Goal: Task Accomplishment & Management: Manage account settings

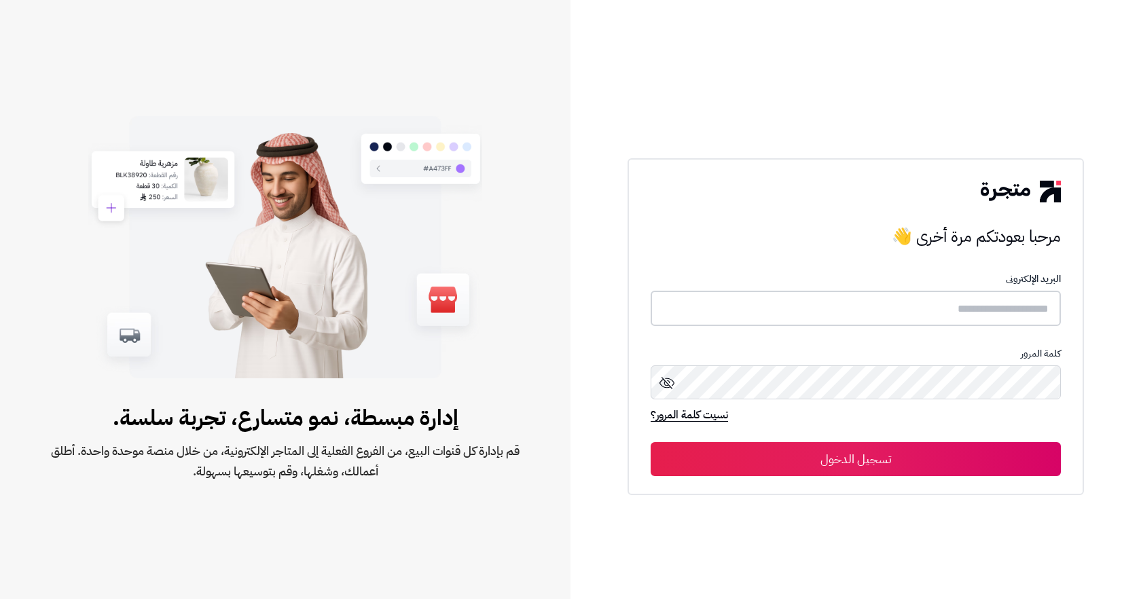
type input "**********"
click at [840, 461] on button "تسجيل الدخول" at bounding box center [855, 458] width 410 height 34
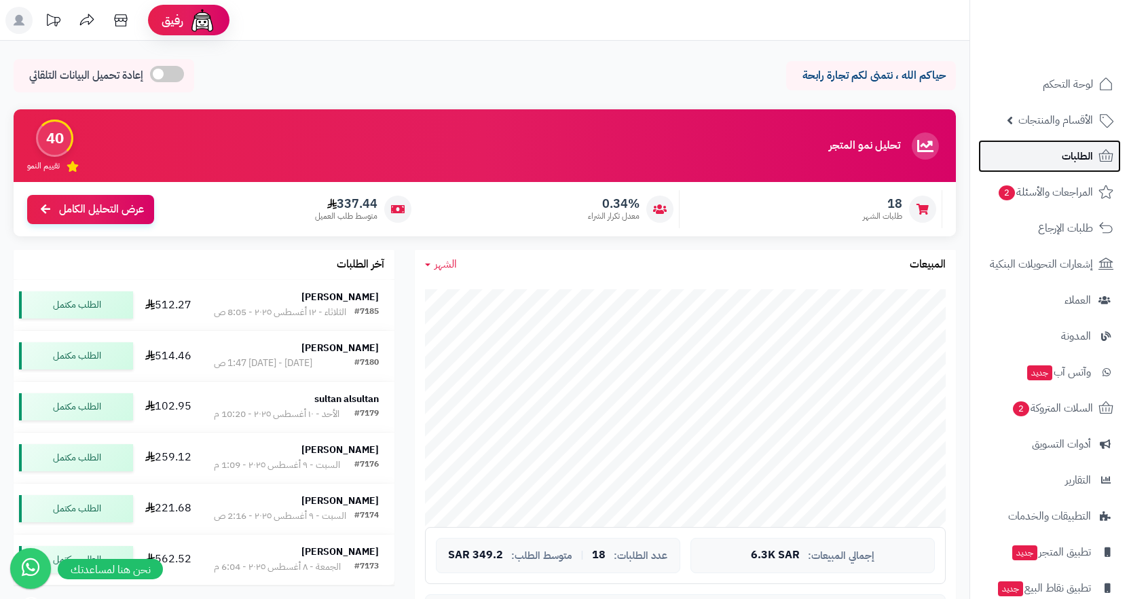
click at [1054, 150] on link "الطلبات" at bounding box center [1049, 156] width 143 height 33
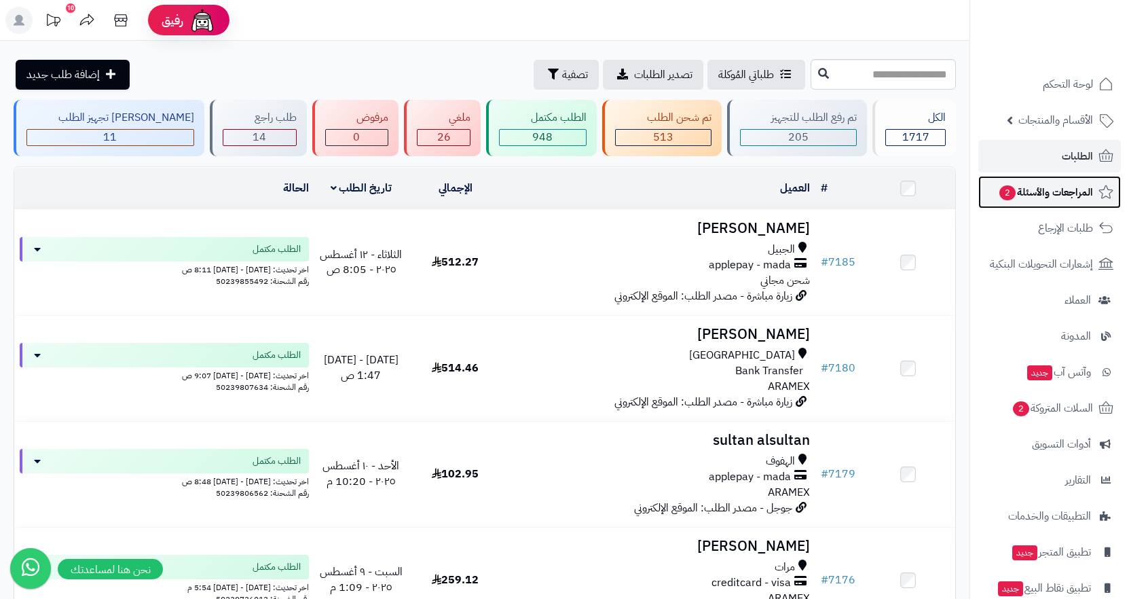
click at [1056, 193] on span "المراجعات والأسئلة 2" at bounding box center [1045, 192] width 95 height 19
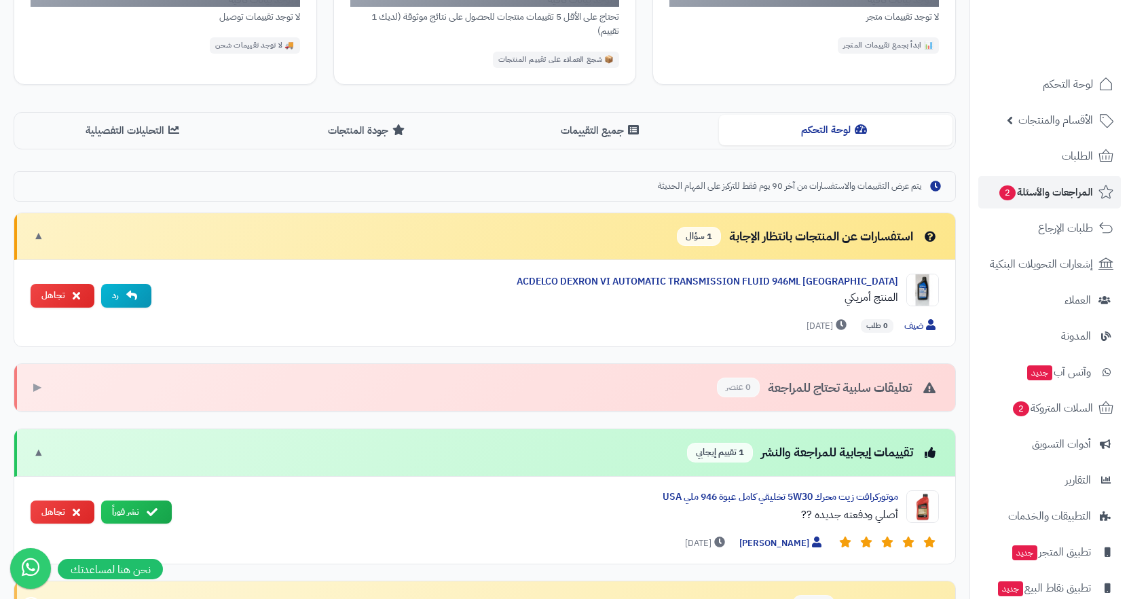
scroll to position [272, 0]
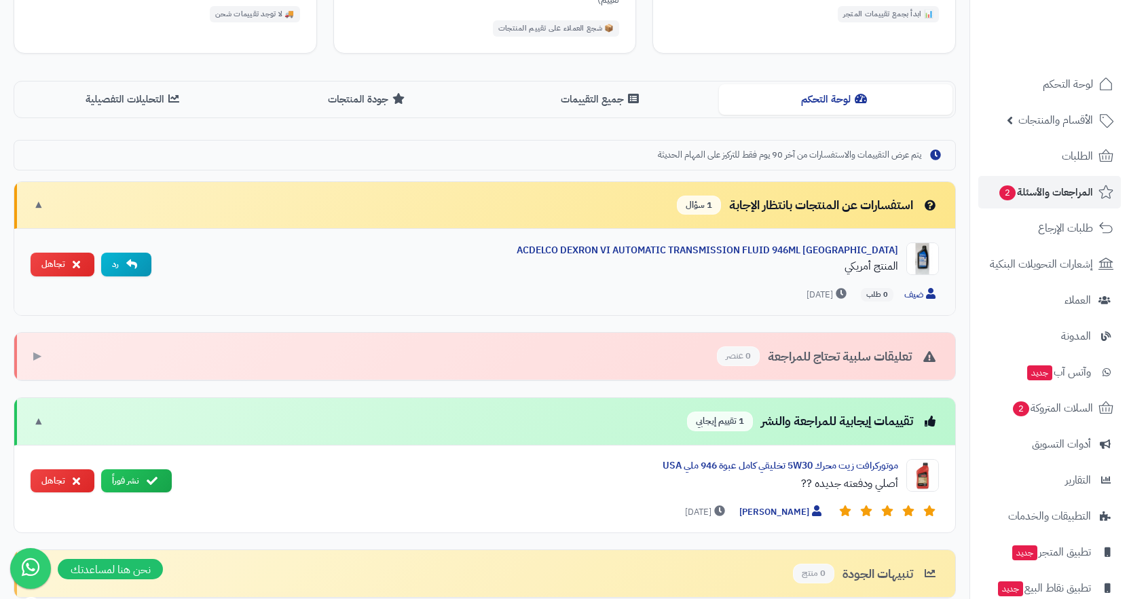
click at [917, 260] on img at bounding box center [922, 258] width 33 height 33
click at [883, 269] on div "المنتج أمريكي" at bounding box center [530, 266] width 736 height 16
click at [912, 258] on img at bounding box center [922, 258] width 33 height 33
click at [930, 254] on img at bounding box center [922, 258] width 33 height 33
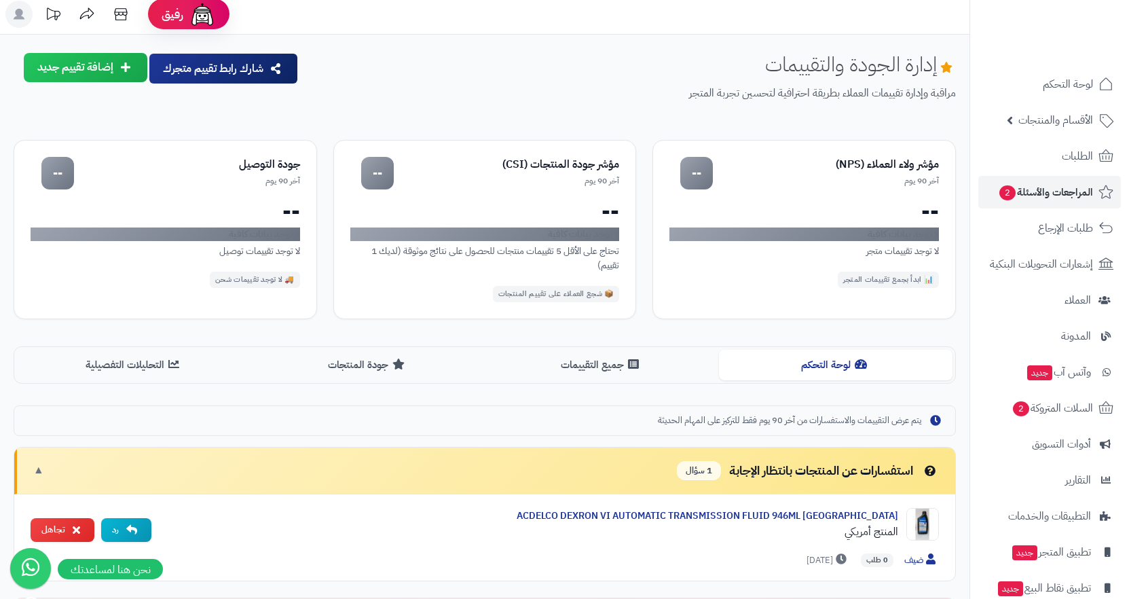
scroll to position [0, 0]
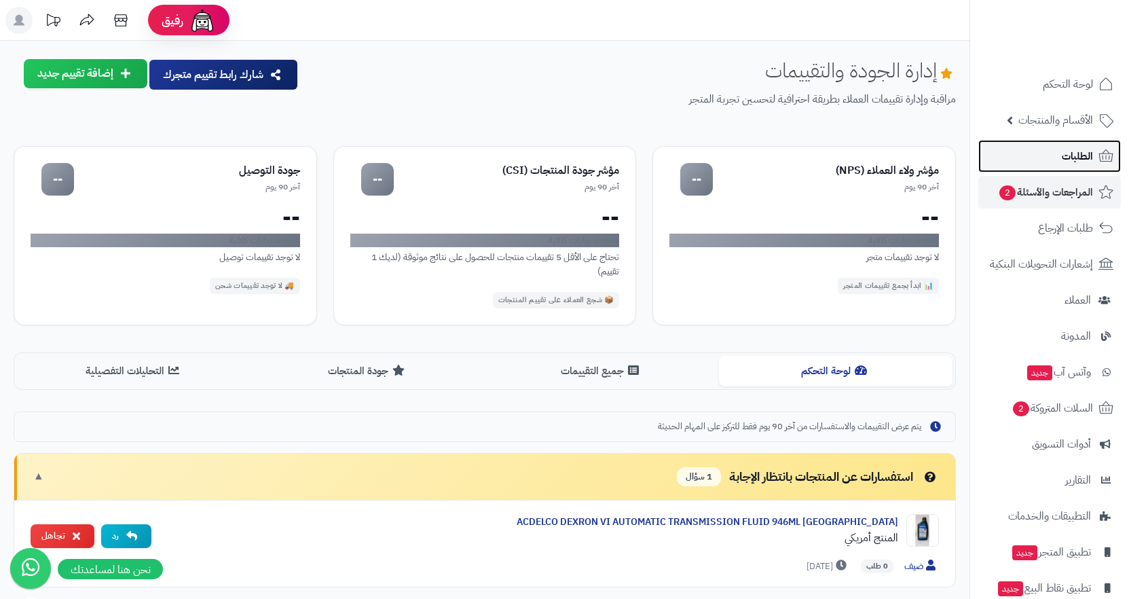
click at [1069, 154] on span "الطلبات" at bounding box center [1077, 156] width 31 height 19
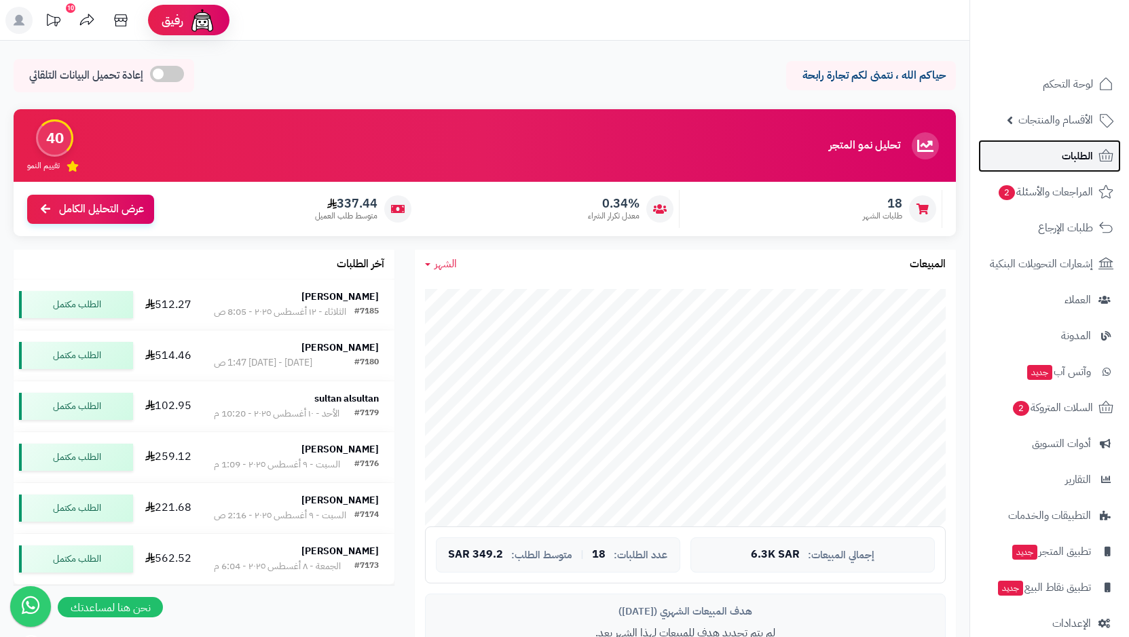
click at [1045, 166] on link "الطلبات" at bounding box center [1049, 156] width 143 height 33
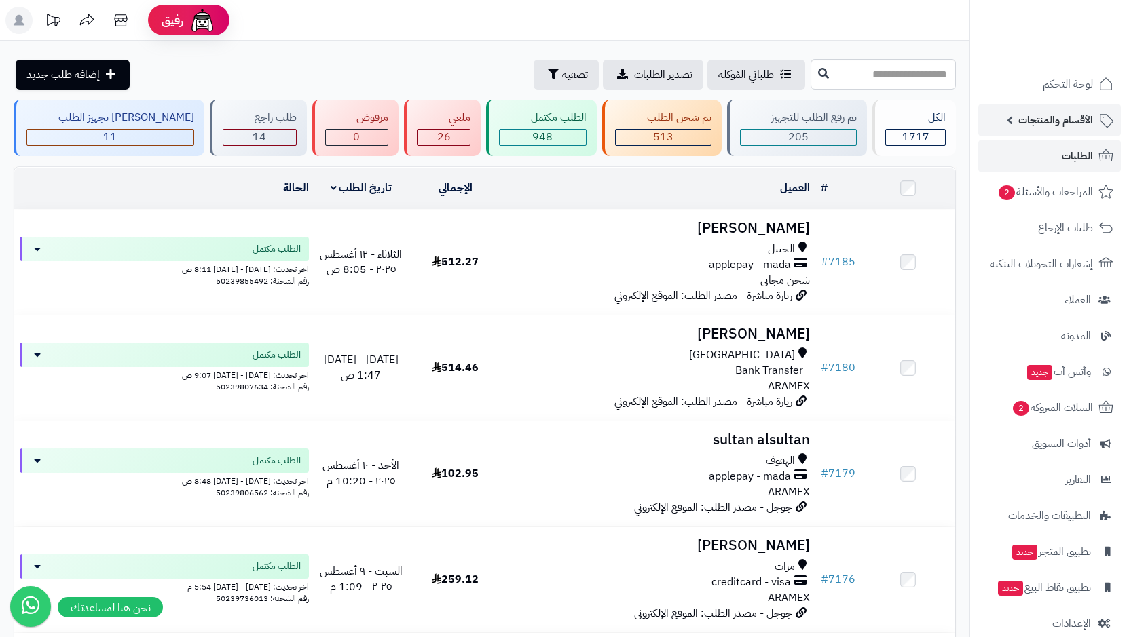
click at [1057, 117] on span "الأقسام والمنتجات" at bounding box center [1055, 120] width 75 height 19
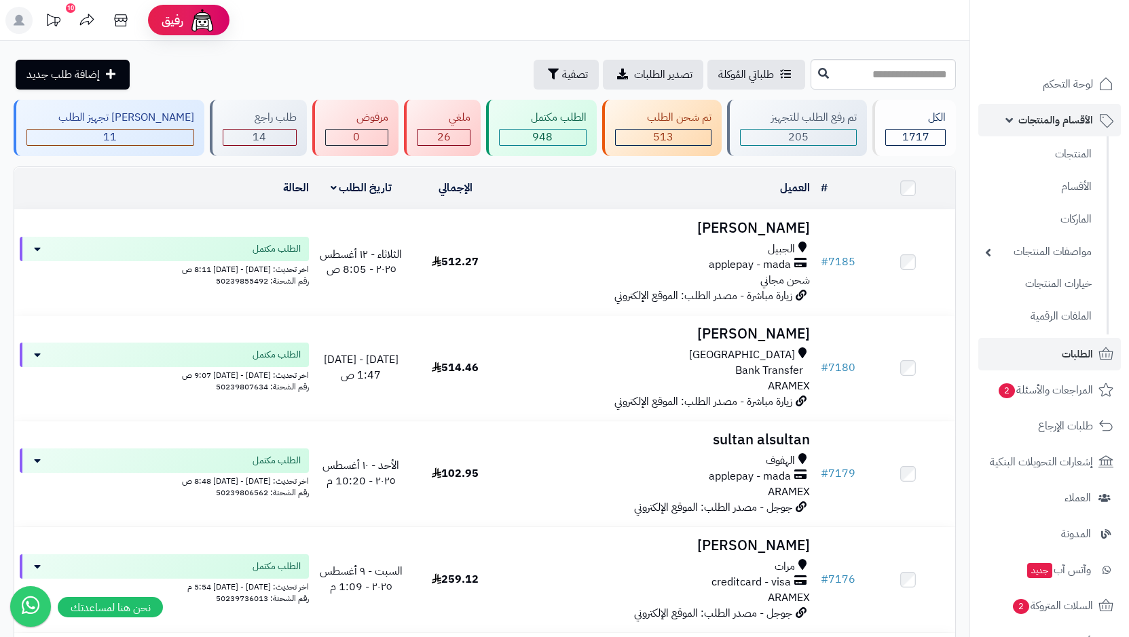
click at [1052, 124] on span "الأقسام والمنتجات" at bounding box center [1055, 120] width 75 height 19
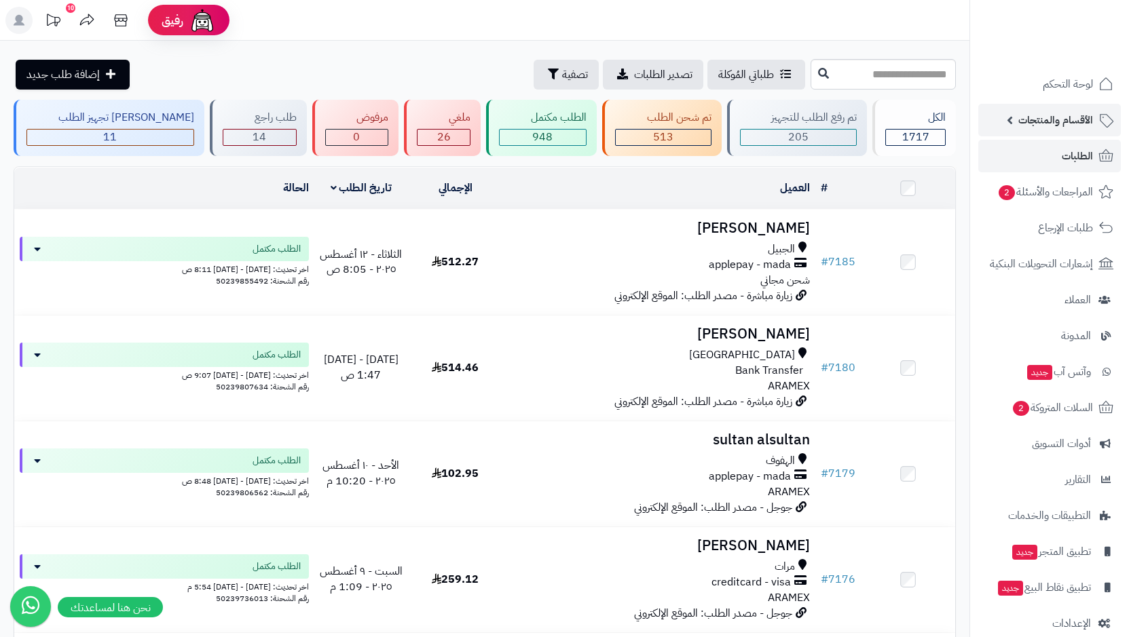
click at [1052, 124] on span "الأقسام والمنتجات" at bounding box center [1055, 120] width 75 height 19
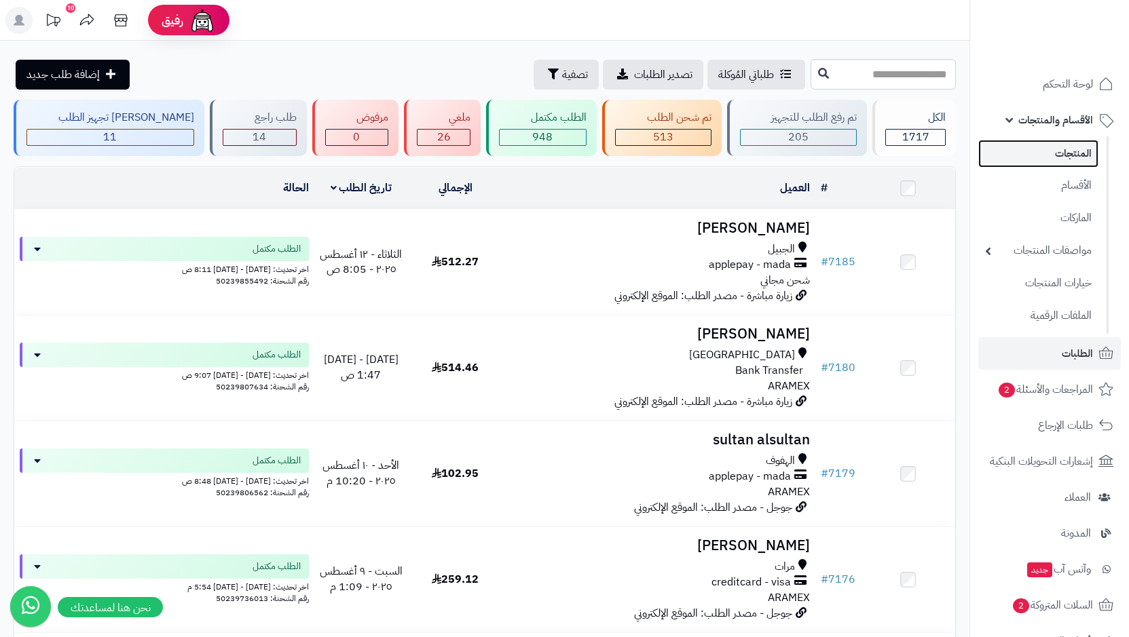
click at [1067, 153] on link "المنتجات" at bounding box center [1038, 154] width 120 height 28
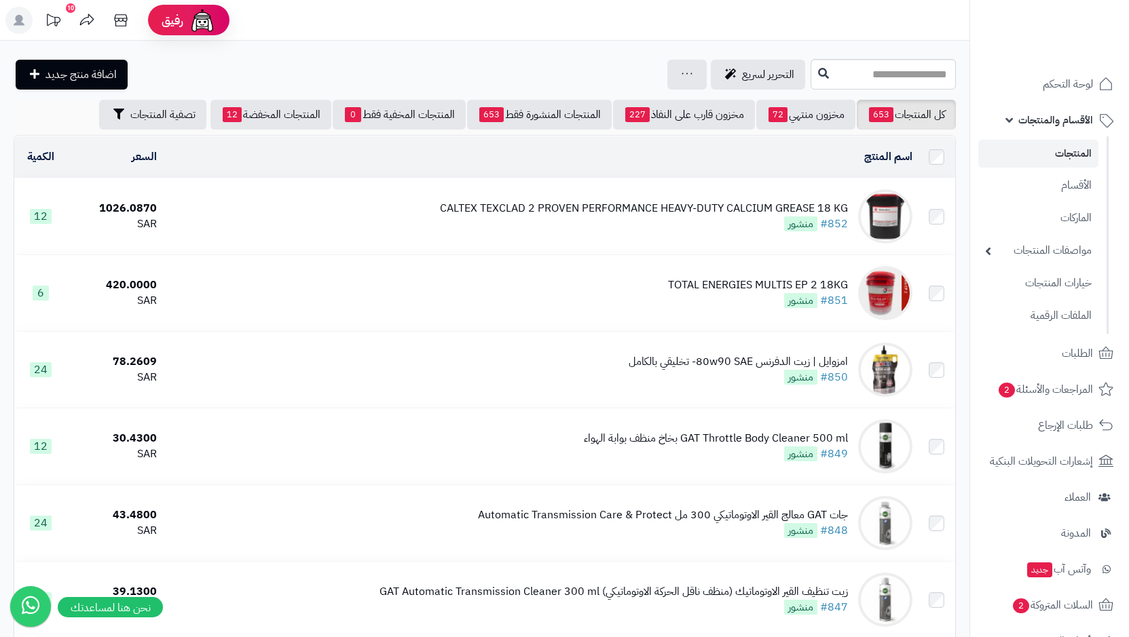
click at [889, 217] on img at bounding box center [885, 216] width 54 height 54
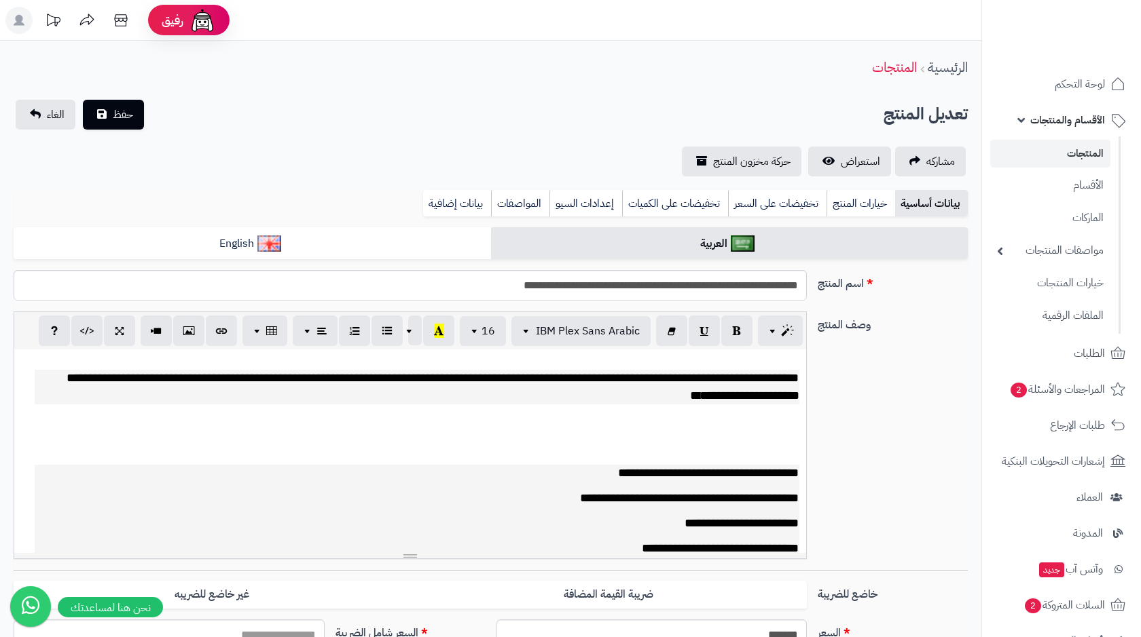
select select
type input "*******"
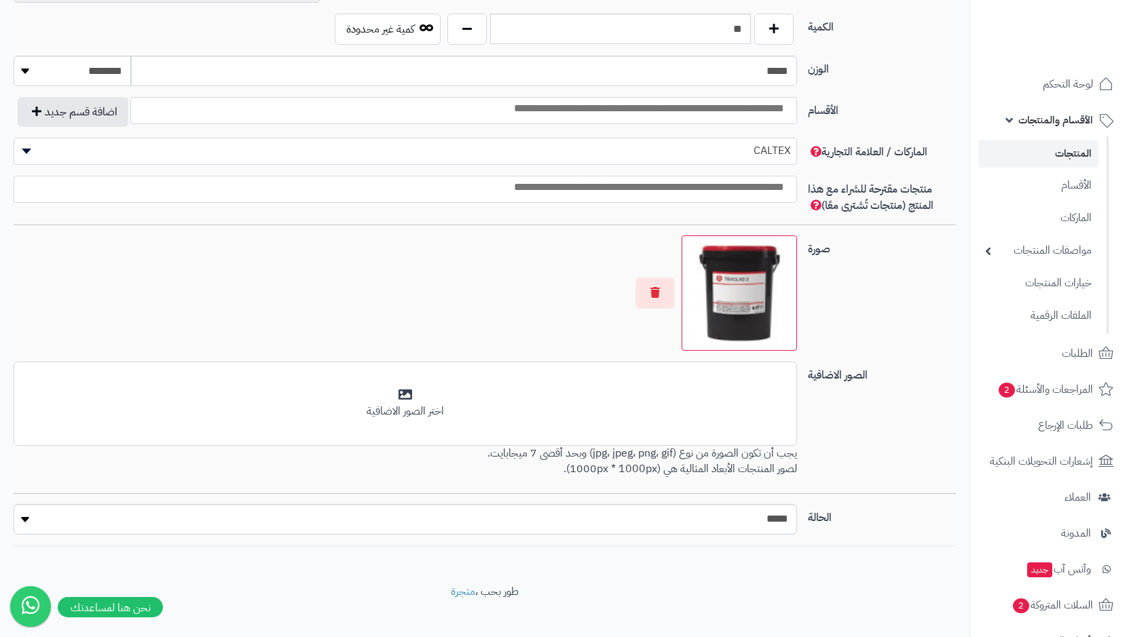
scroll to position [769, 0]
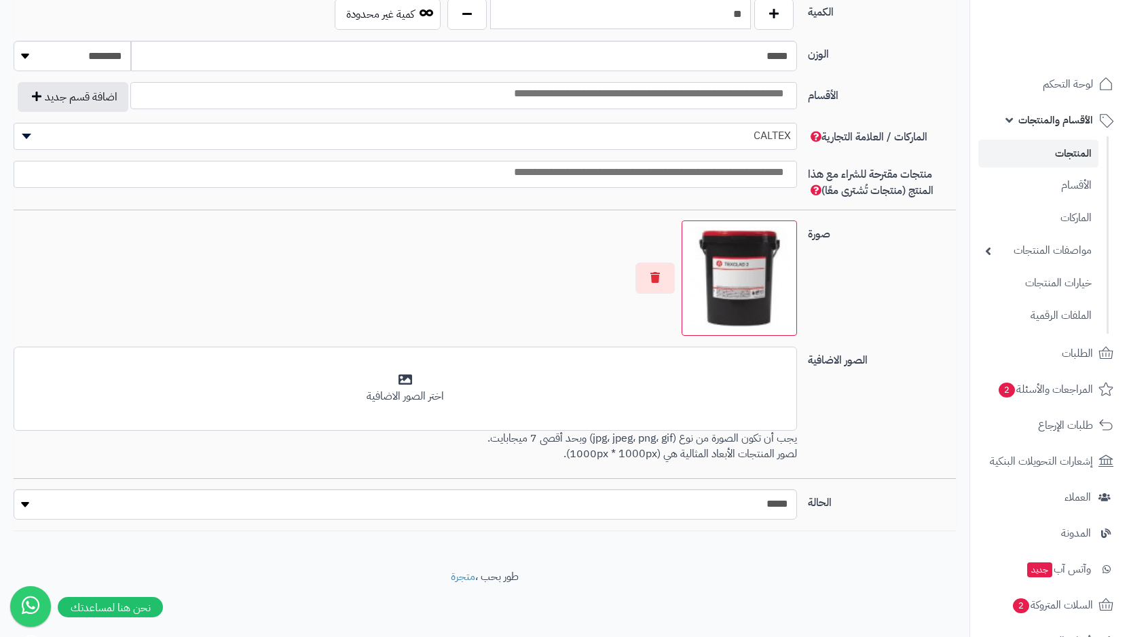
click at [749, 276] on img at bounding box center [739, 278] width 103 height 103
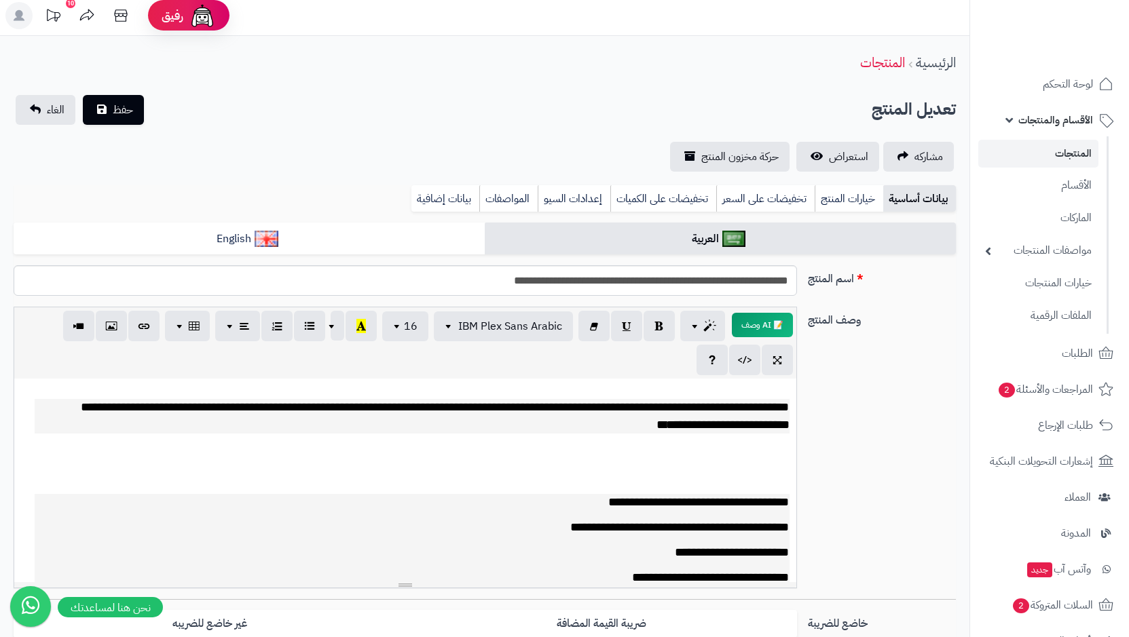
scroll to position [0, 0]
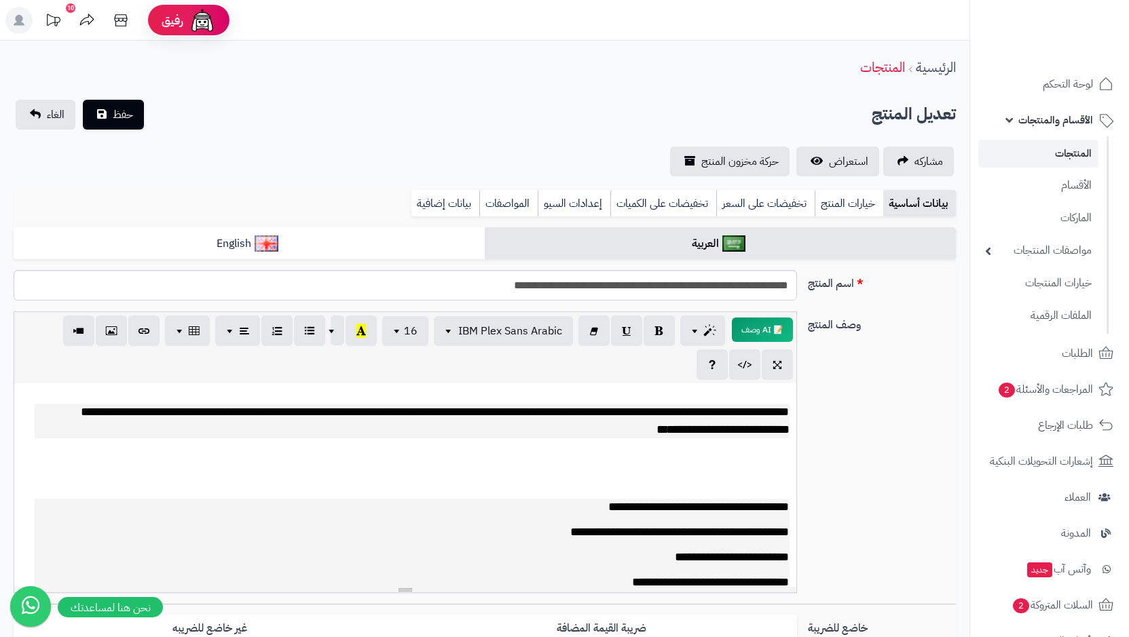
click at [1073, 154] on link "المنتجات" at bounding box center [1038, 154] width 120 height 28
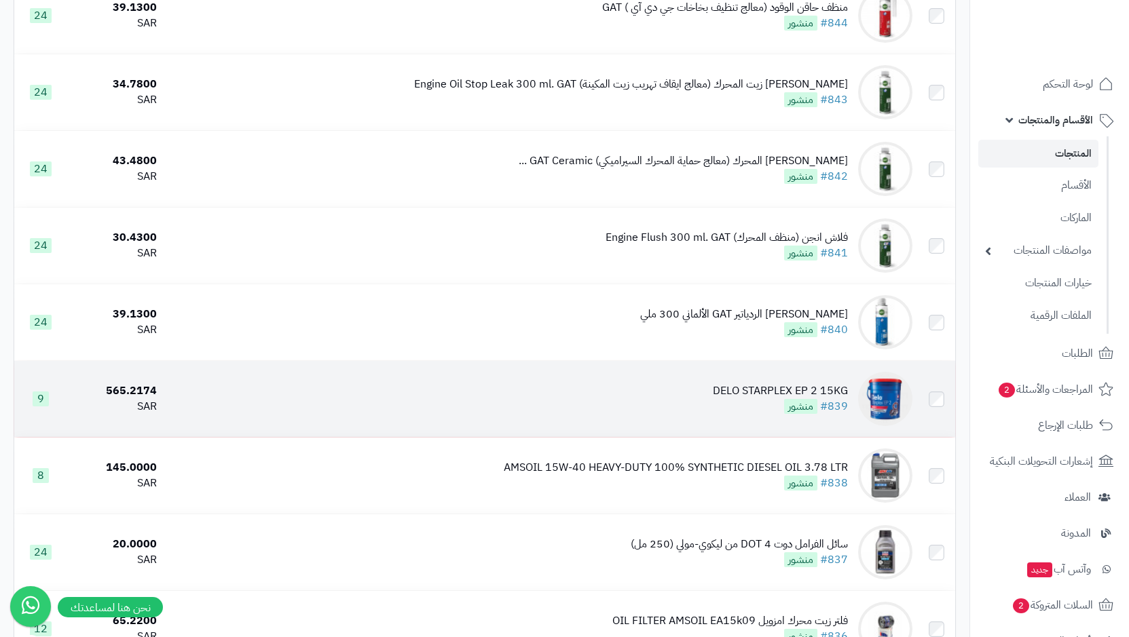
scroll to position [883, 0]
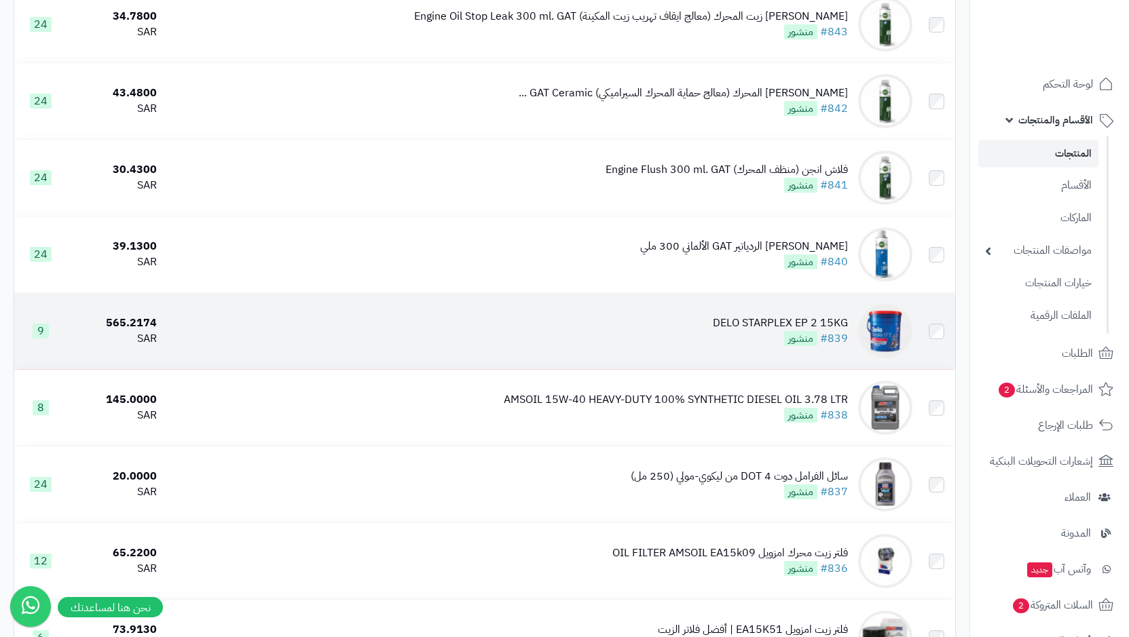
click at [885, 331] on img at bounding box center [885, 331] width 54 height 54
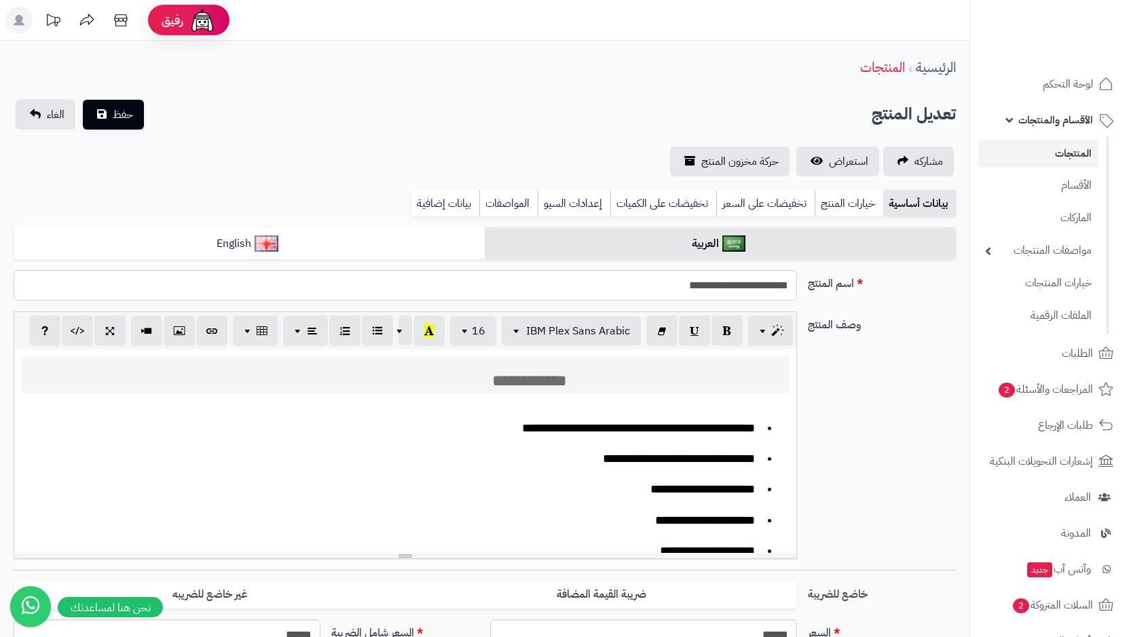
select select
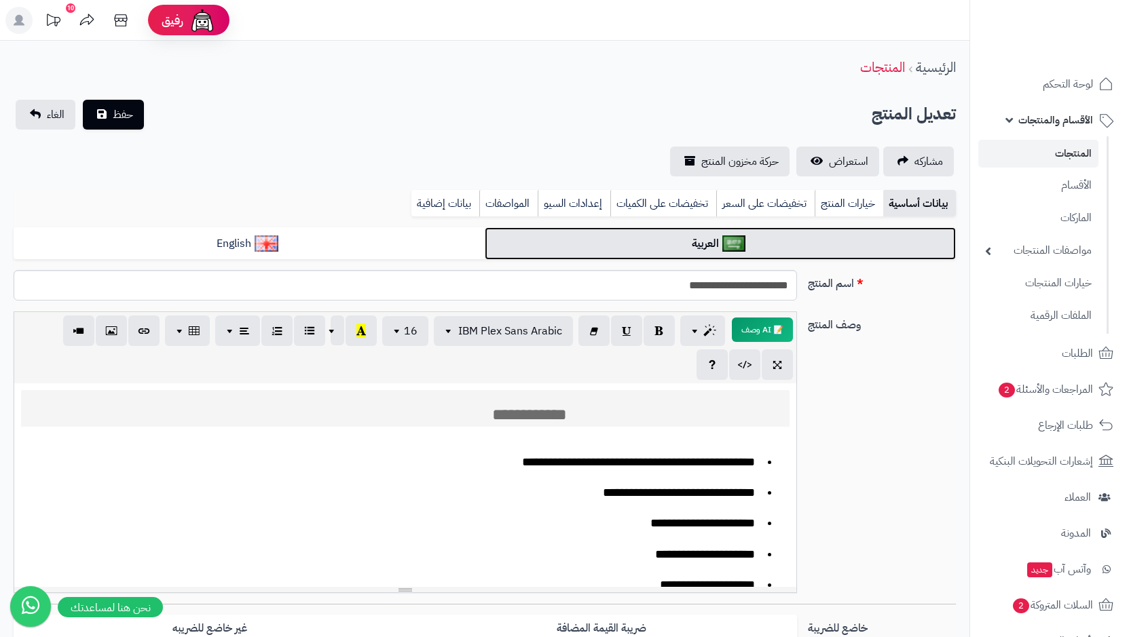
click at [711, 244] on link "العربية" at bounding box center [720, 243] width 471 height 33
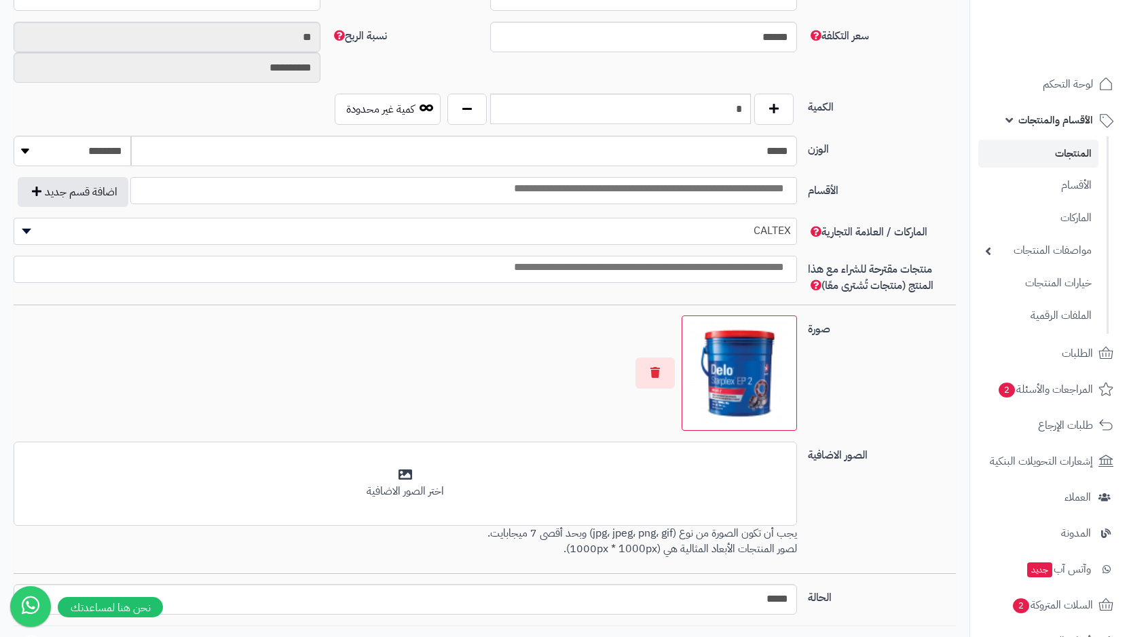
scroll to position [679, 0]
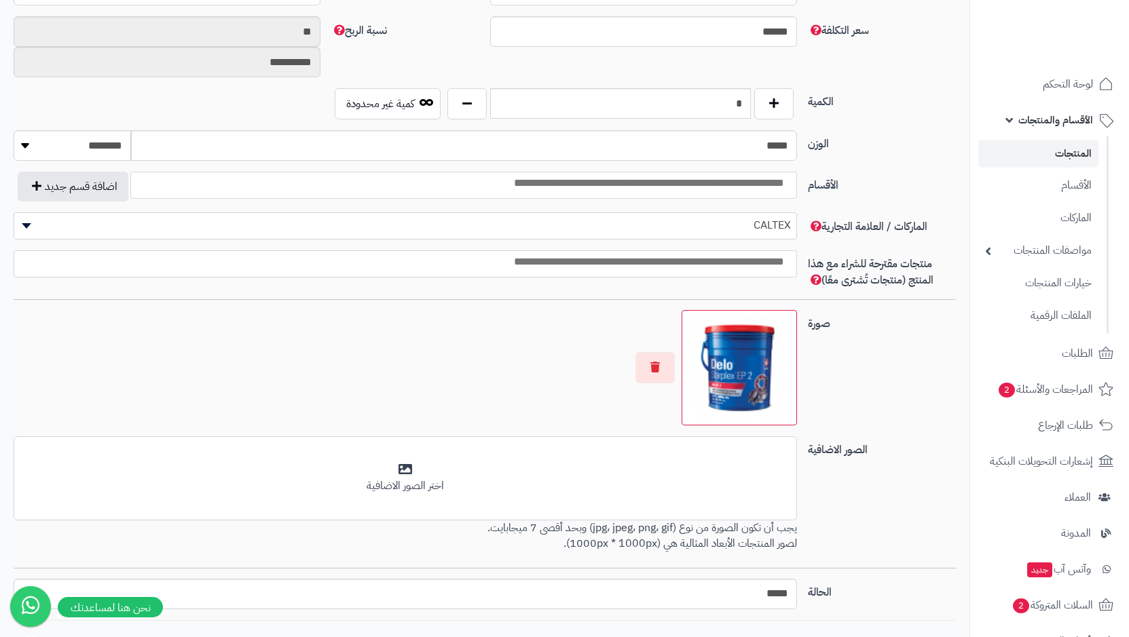
click at [737, 371] on img at bounding box center [739, 367] width 103 height 103
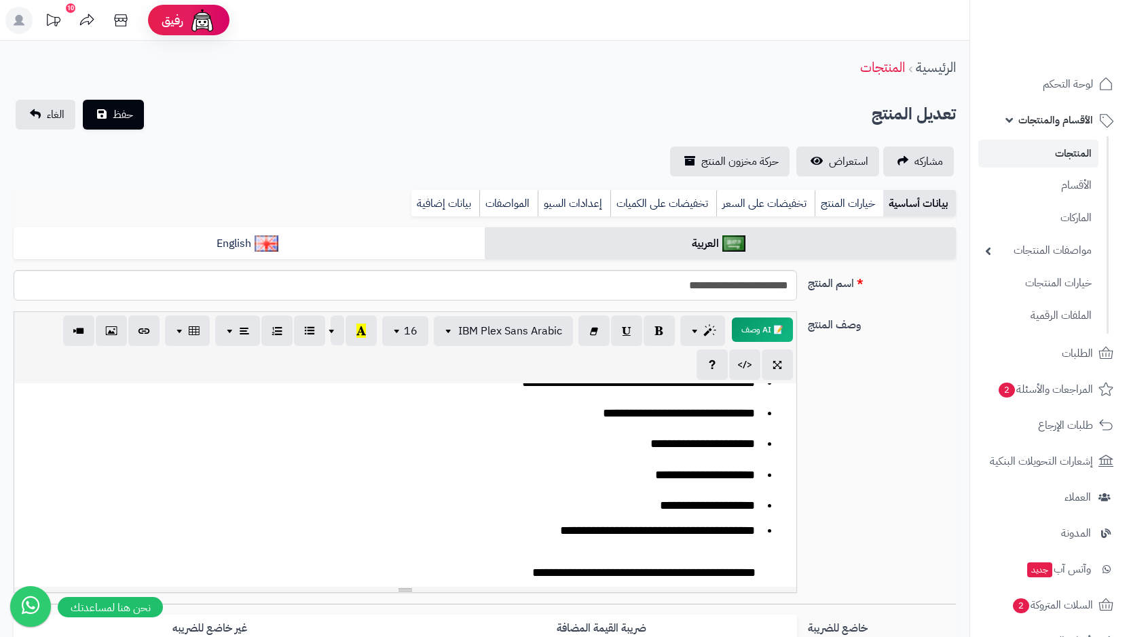
scroll to position [0, 0]
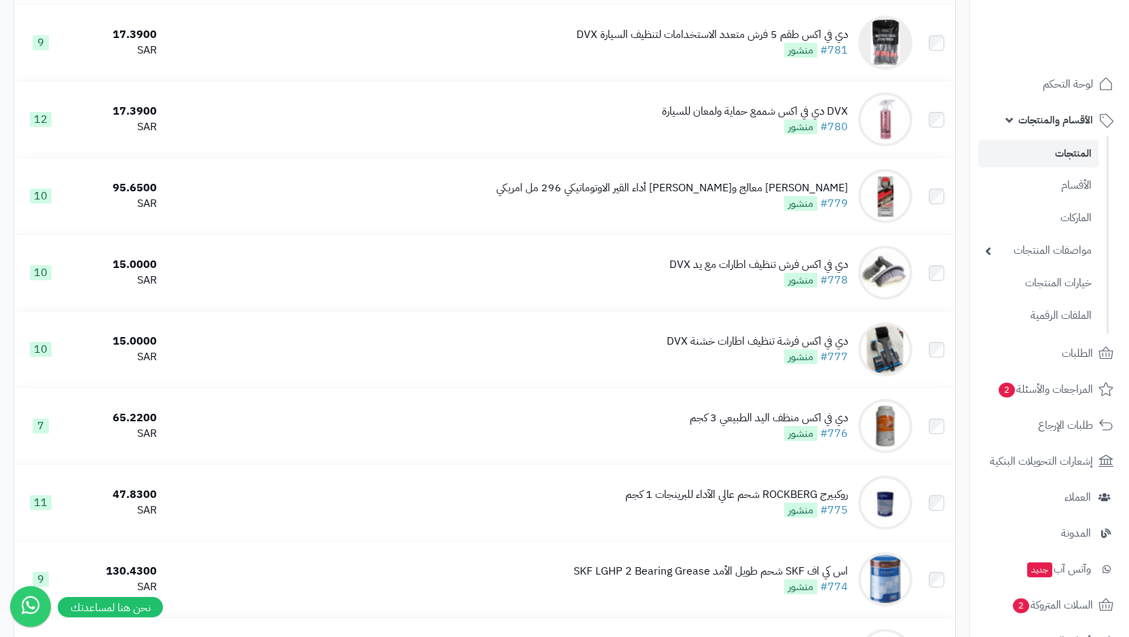
scroll to position [5702, 0]
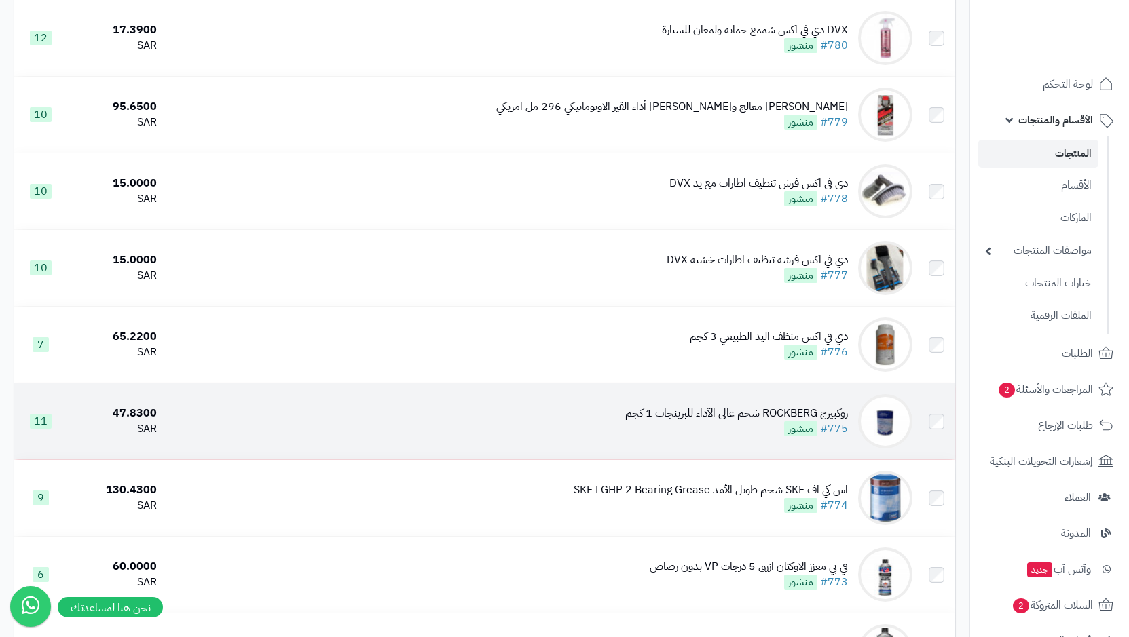
click at [891, 413] on img at bounding box center [885, 421] width 54 height 54
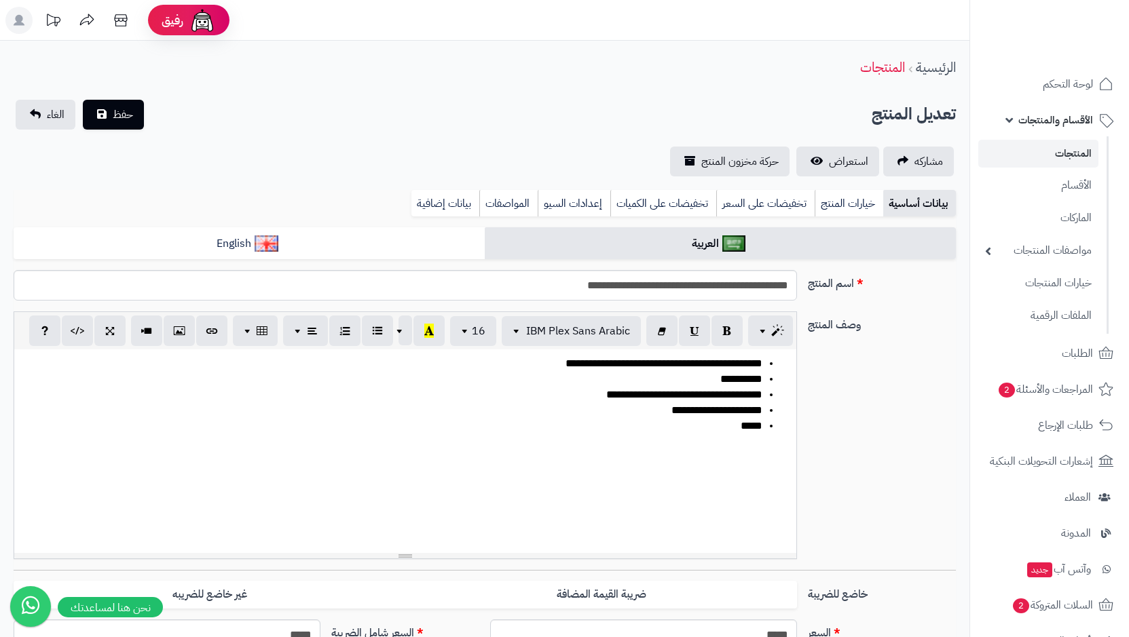
scroll to position [0, 12]
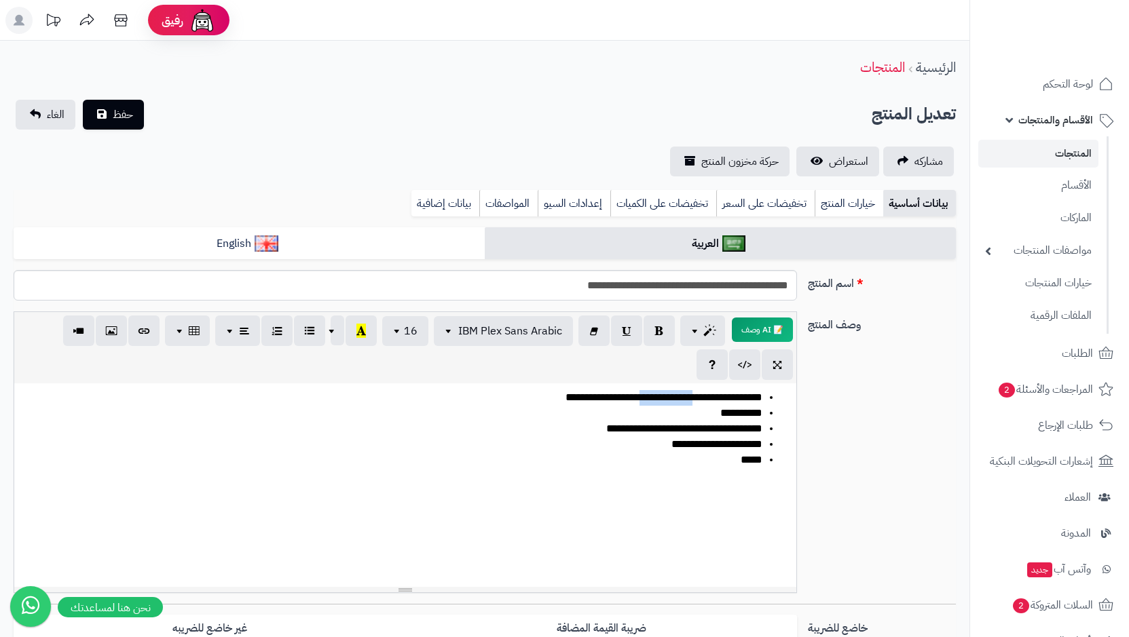
drag, startPoint x: 673, startPoint y: 399, endPoint x: 618, endPoint y: 399, distance: 55.7
click at [618, 399] on li "**********" at bounding box center [391, 398] width 741 height 16
click at [618, 401] on li "**********" at bounding box center [391, 398] width 741 height 16
drag, startPoint x: 631, startPoint y: 398, endPoint x: 572, endPoint y: 396, distance: 59.1
click at [572, 396] on li "**********" at bounding box center [391, 398] width 741 height 16
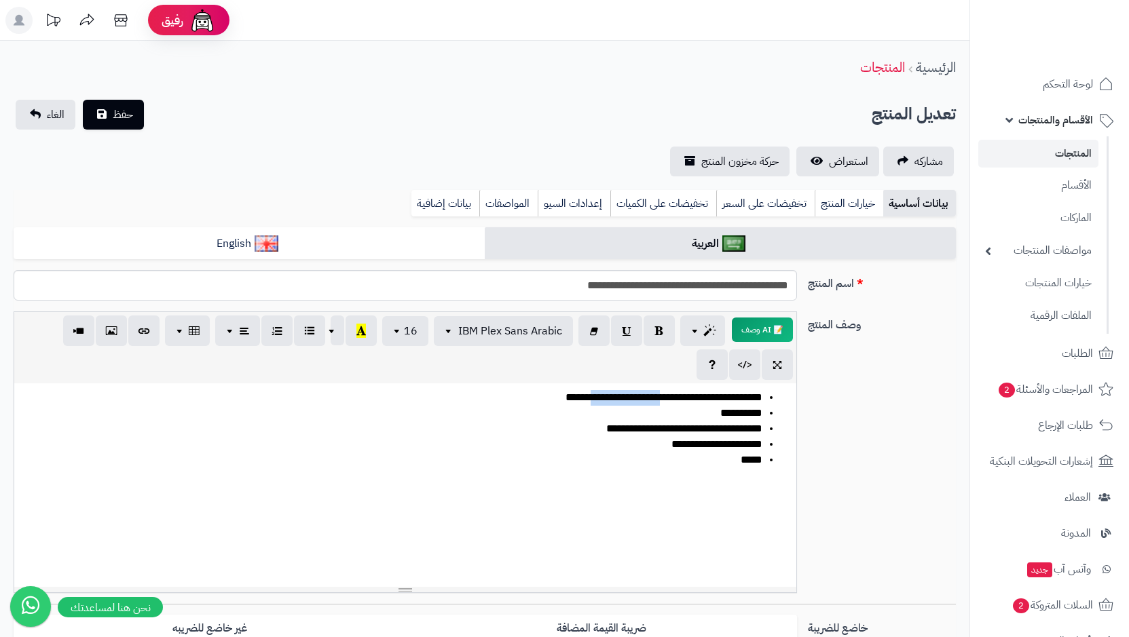
copy li "**********"
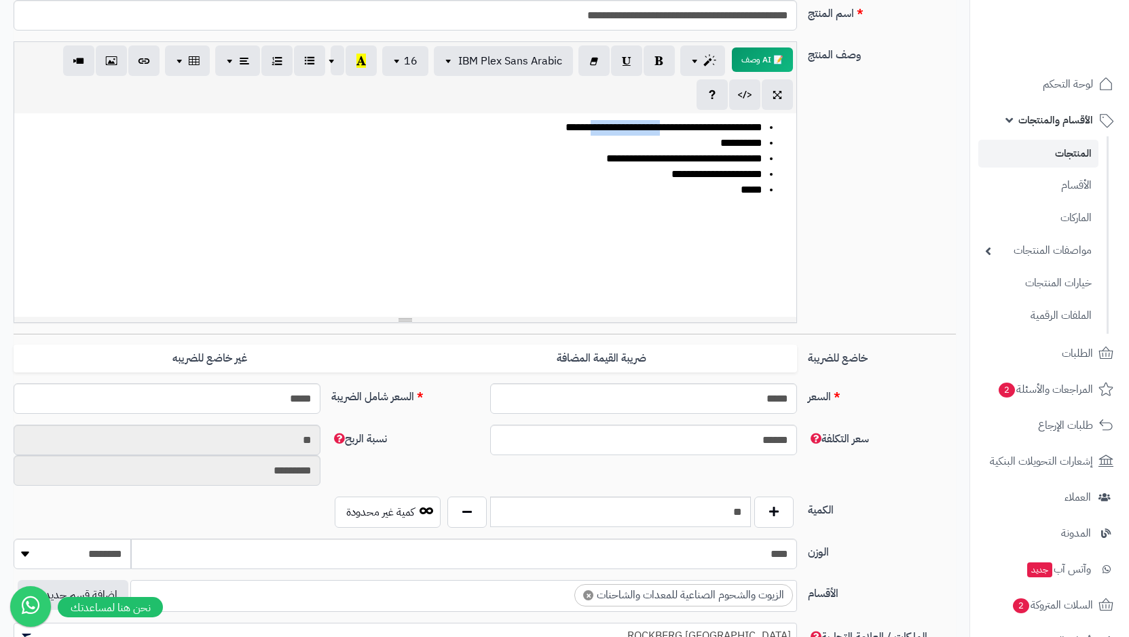
scroll to position [272, 0]
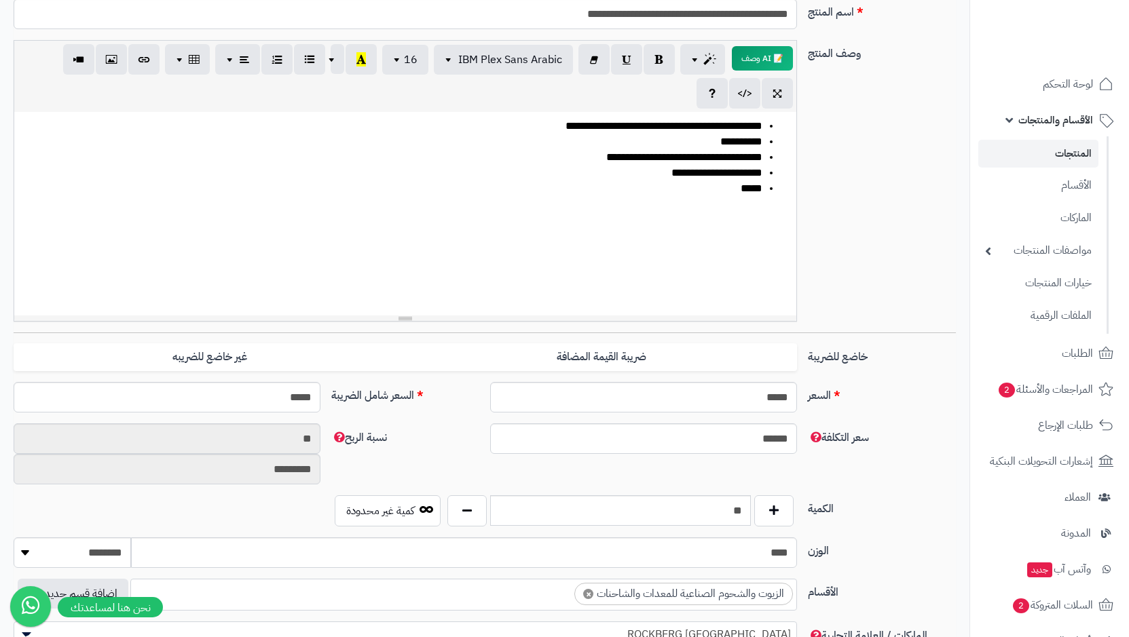
click at [741, 191] on li "*****" at bounding box center [391, 189] width 741 height 16
click at [878, 237] on div "**********" at bounding box center [484, 186] width 953 height 293
click at [742, 197] on div "**********" at bounding box center [405, 214] width 782 height 204
click at [741, 195] on li "*****" at bounding box center [391, 189] width 741 height 16
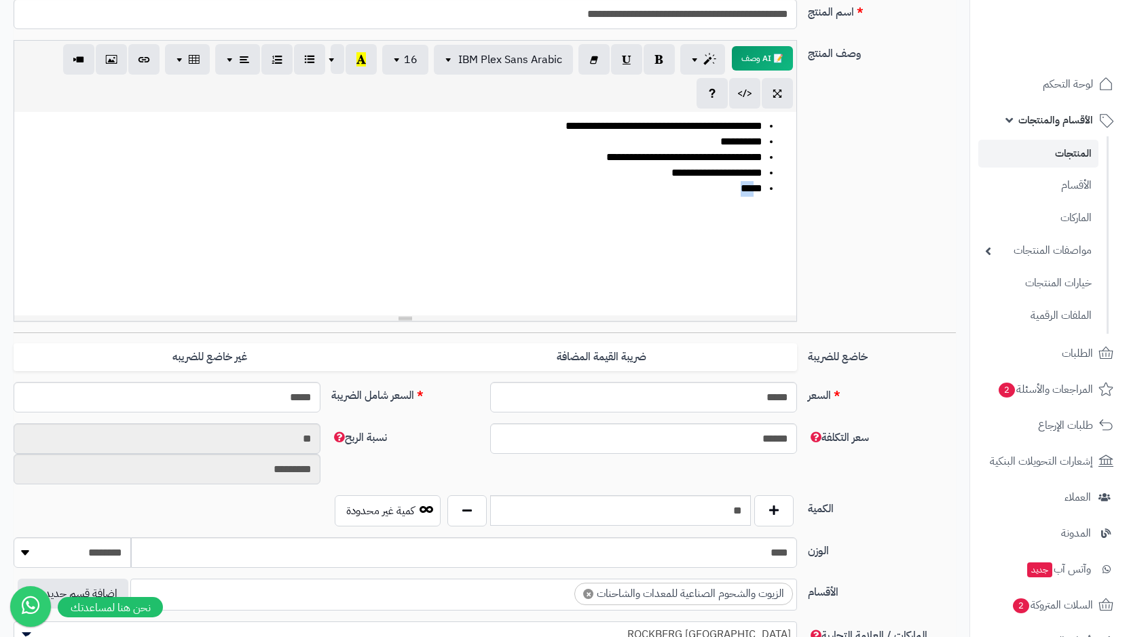
click at [742, 194] on li "*****" at bounding box center [391, 189] width 741 height 16
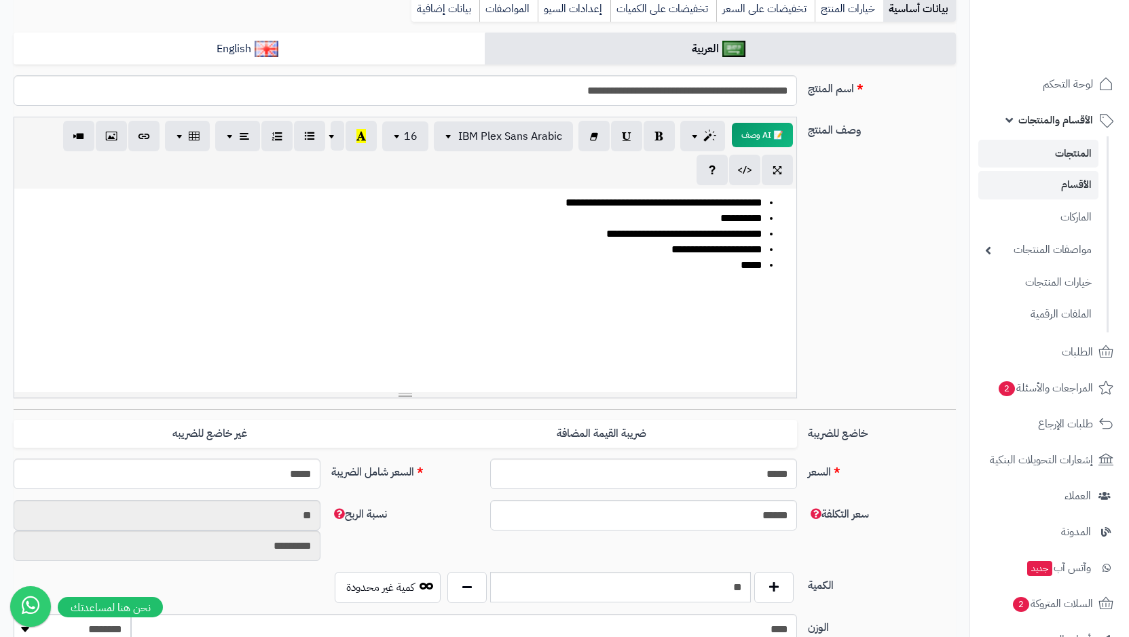
scroll to position [0, 0]
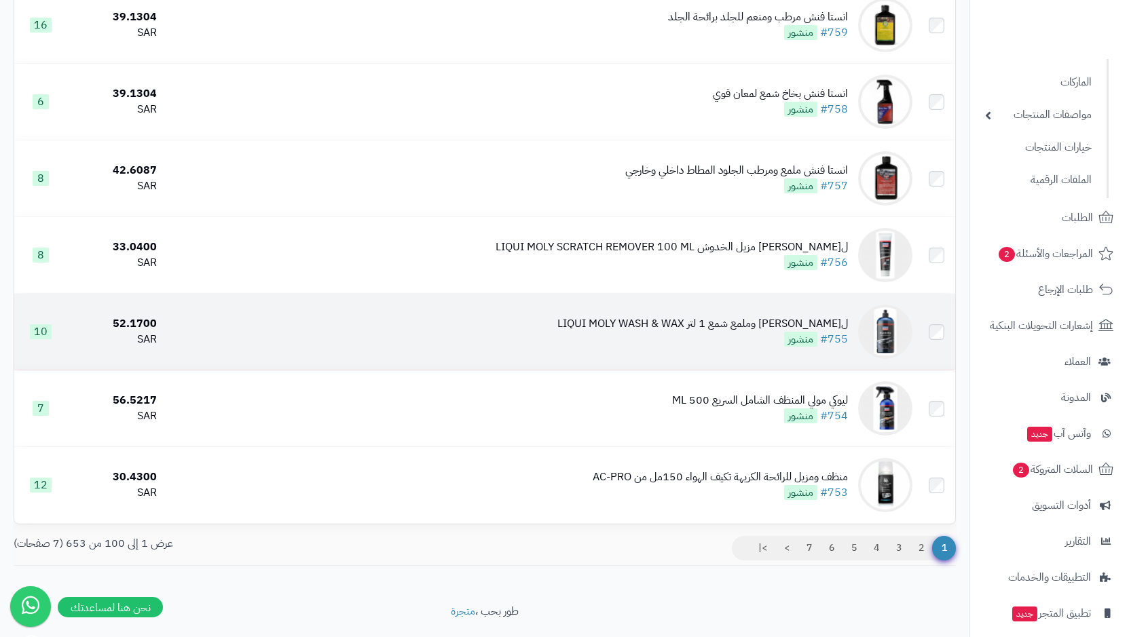
scroll to position [7331, 0]
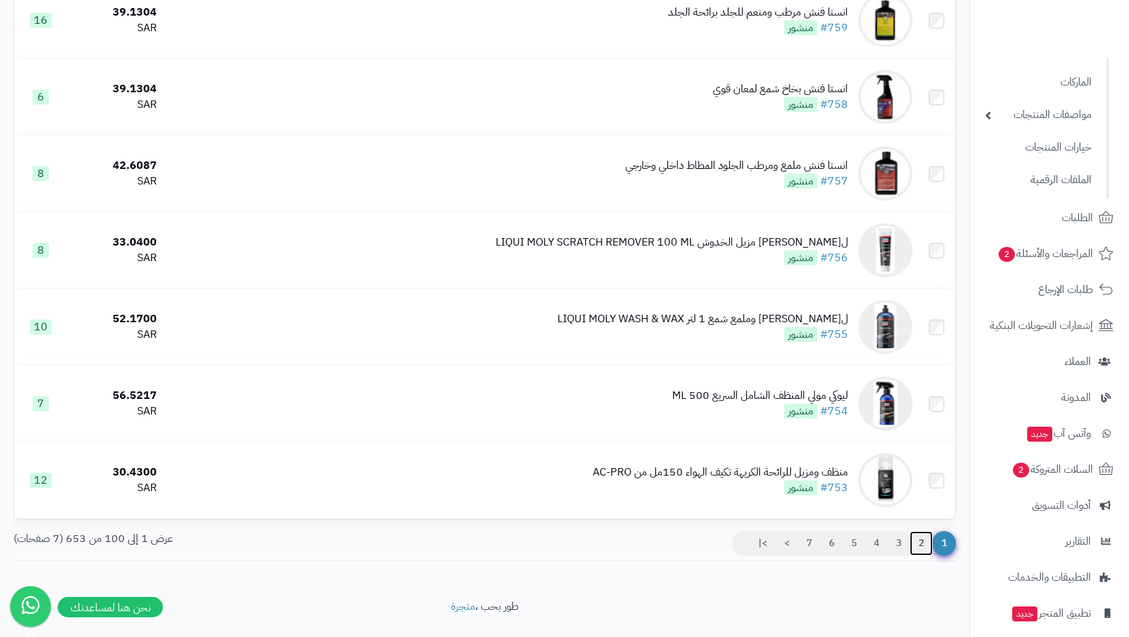
click at [919, 534] on link "2" at bounding box center [921, 544] width 23 height 24
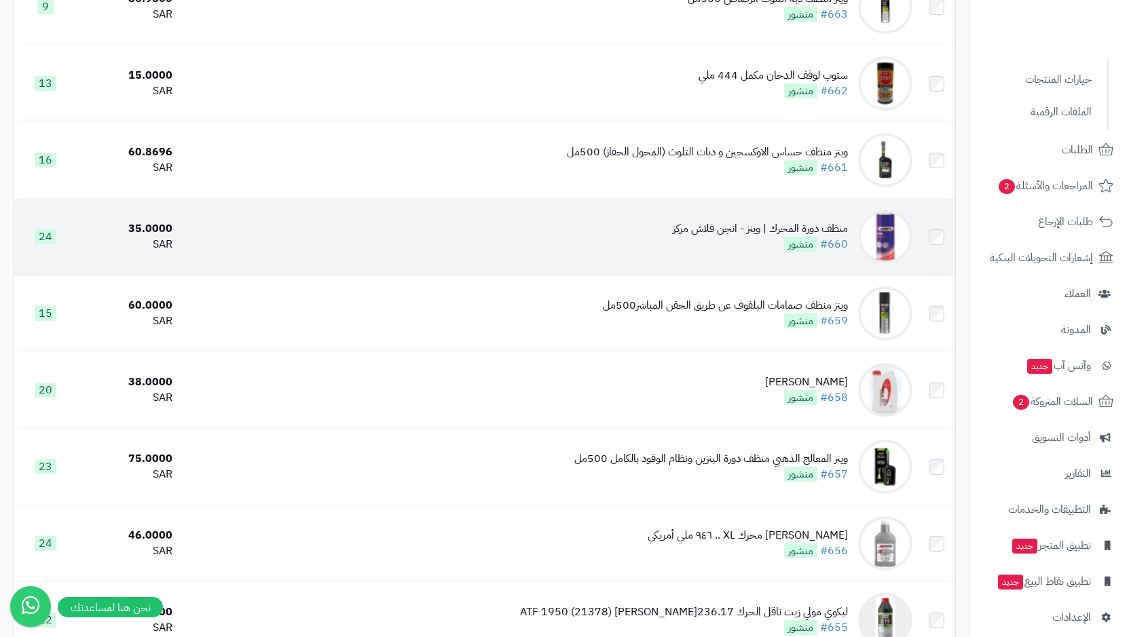
scroll to position [6925, 0]
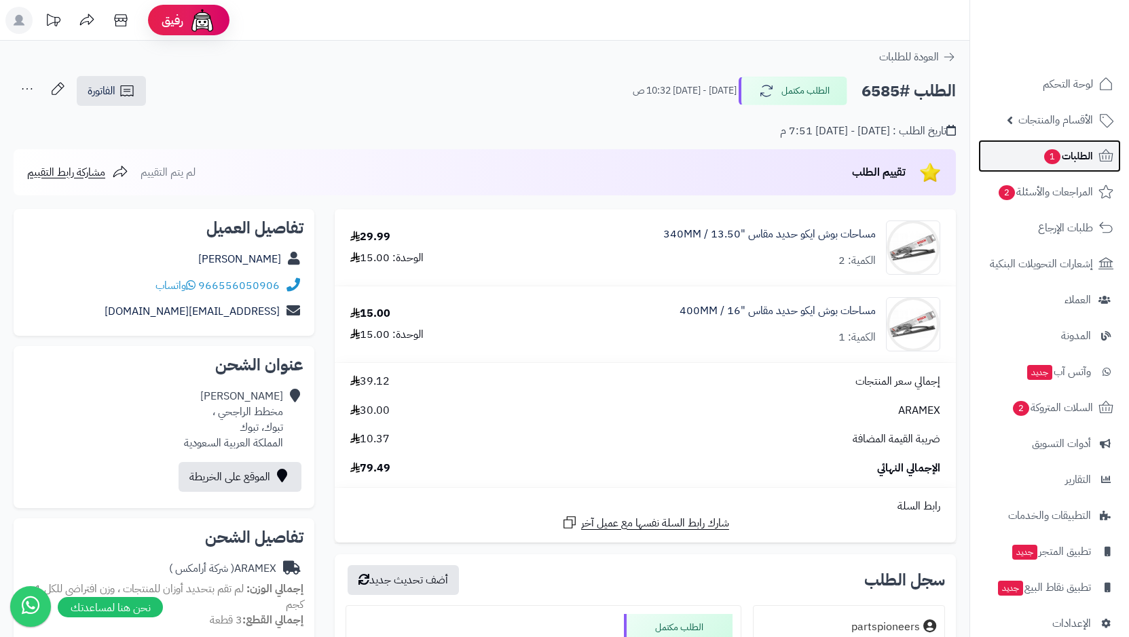
drag, startPoint x: 0, startPoint y: 0, endPoint x: 1058, endPoint y: 153, distance: 1068.8
click at [1058, 153] on span "1" at bounding box center [1052, 156] width 16 height 15
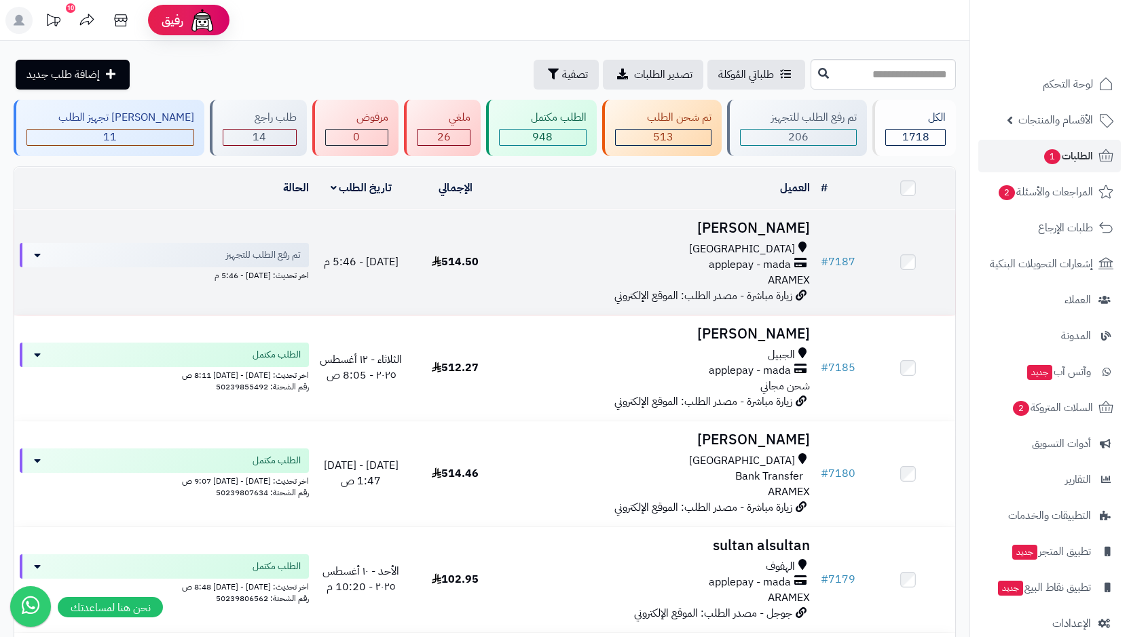
click at [778, 257] on span "applepay - mada" at bounding box center [750, 265] width 82 height 16
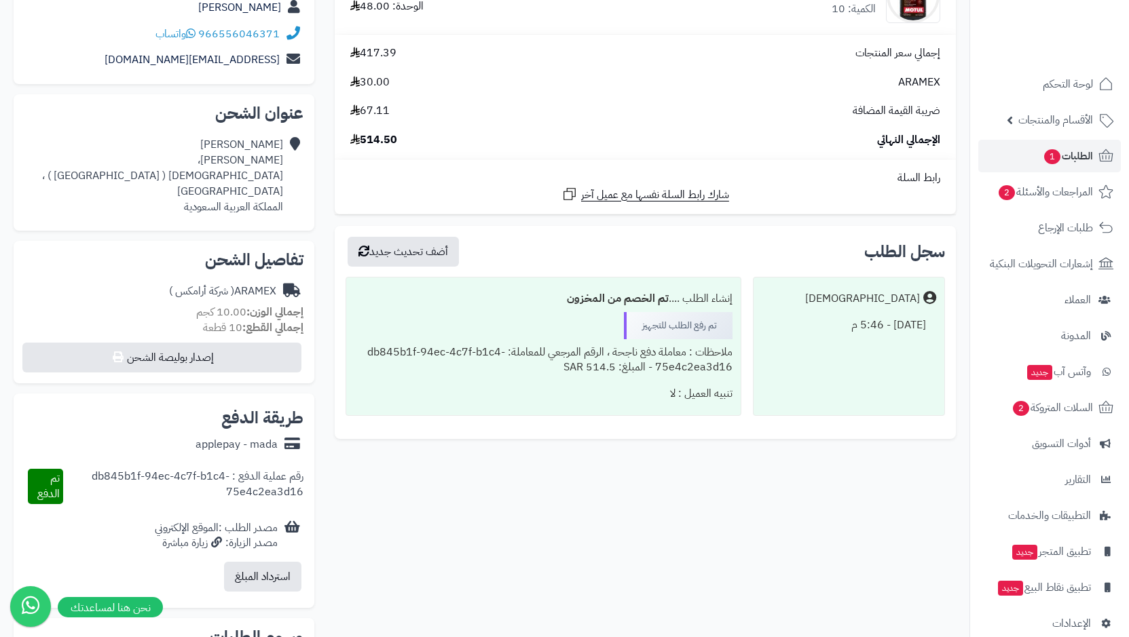
scroll to position [68, 0]
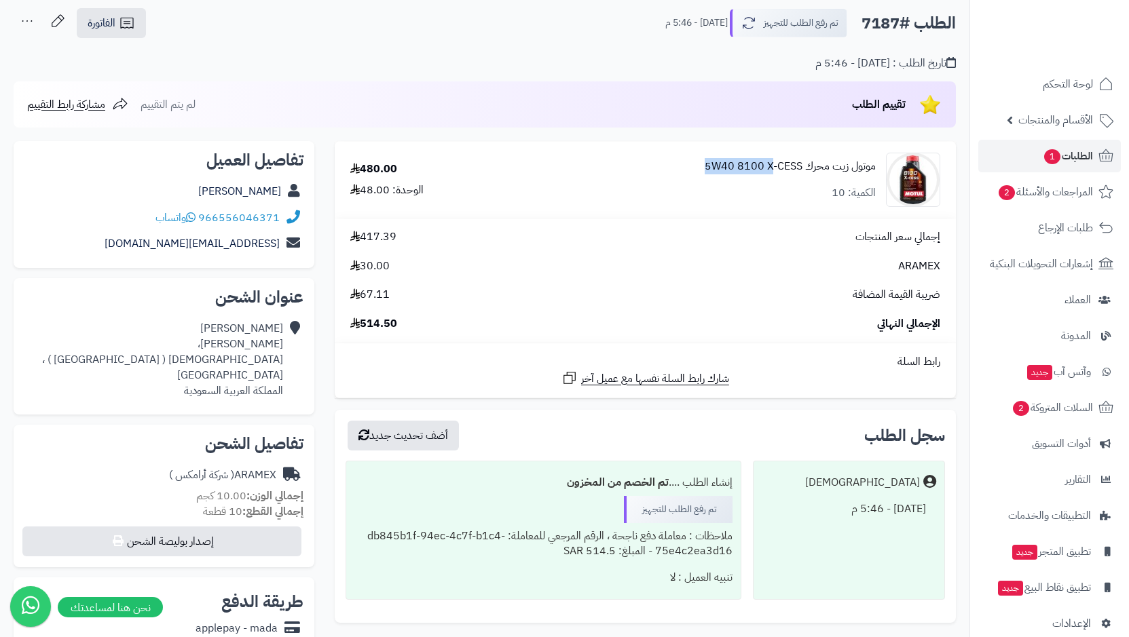
drag, startPoint x: 673, startPoint y: 175, endPoint x: 772, endPoint y: 164, distance: 99.7
click at [772, 164] on div "موتول زيت محرك 5W40 8100 X-CESS الكمية: 10" at bounding box center [733, 180] width 436 height 54
click at [673, 174] on div "موتول زيت محرك 5W40 8100 X-CESS الكمية: 10" at bounding box center [733, 180] width 436 height 54
drag, startPoint x: 773, startPoint y: 168, endPoint x: 804, endPoint y: 168, distance: 31.2
click at [804, 168] on div "موتول زيت محرك 5W40 8100 X-CESS الكمية: 10" at bounding box center [733, 180] width 436 height 54
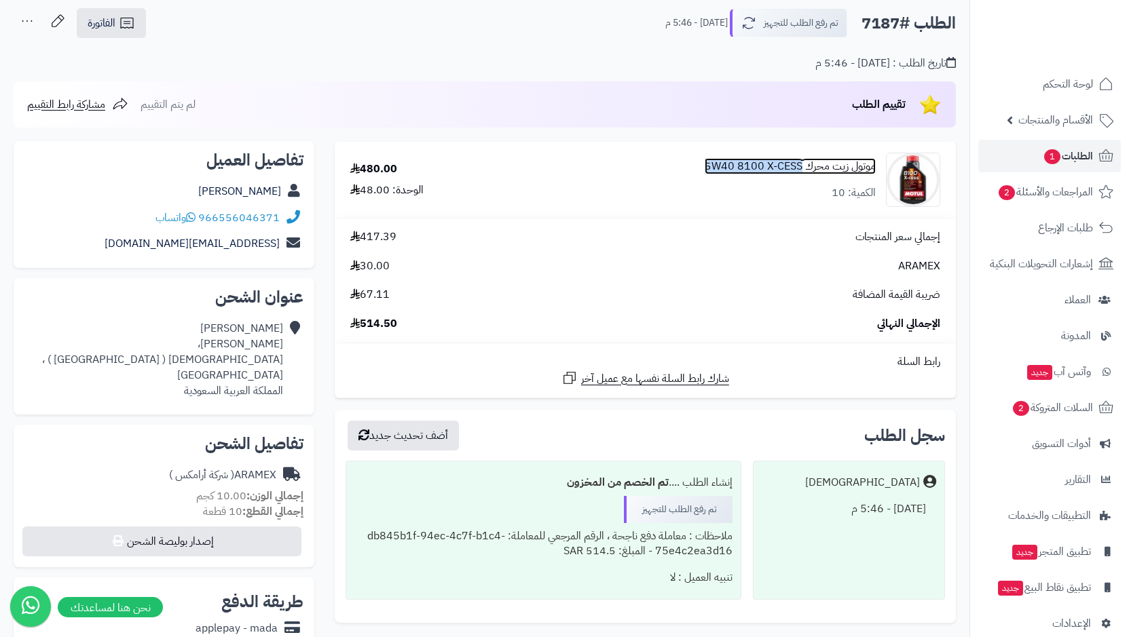
copy link "5W40 8100 X-CESS"
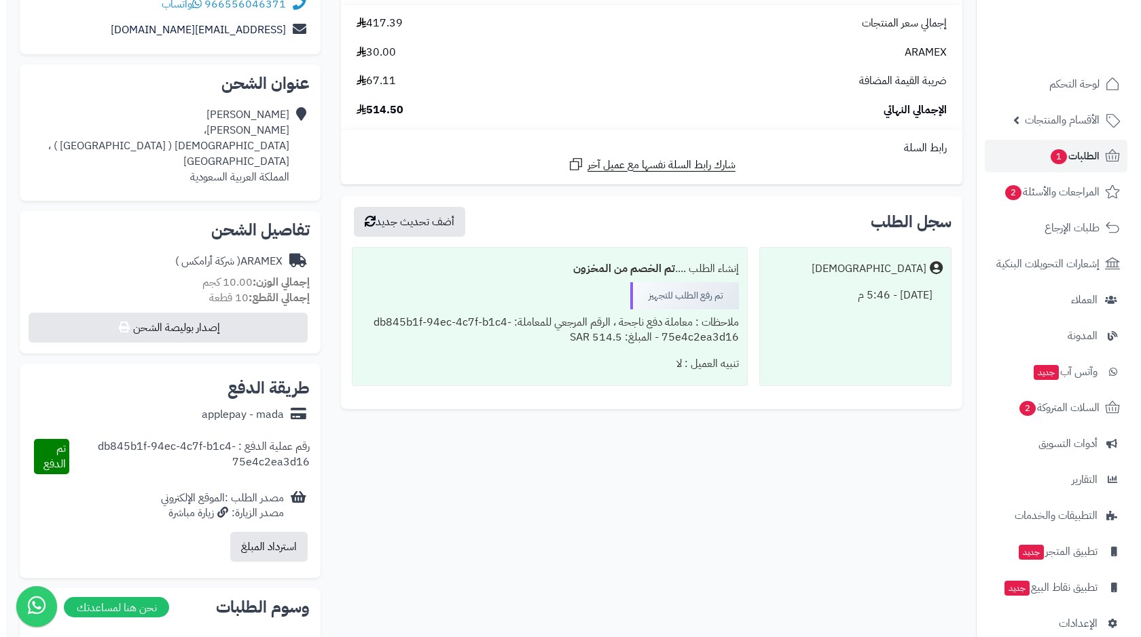
scroll to position [339, 0]
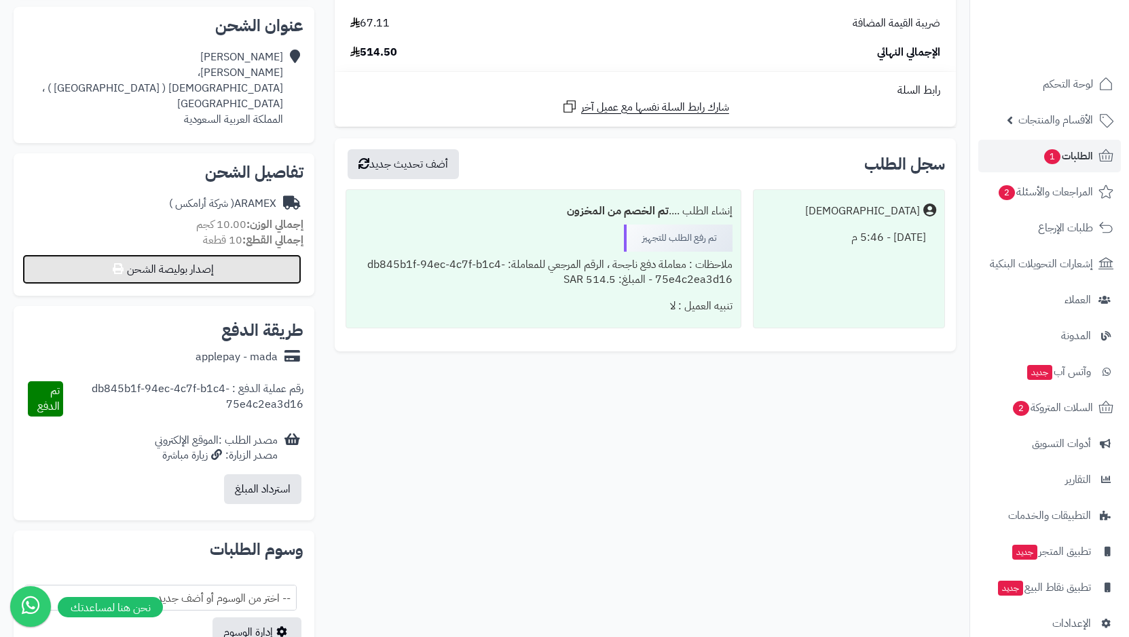
click at [199, 255] on button "إصدار بوليصة الشحن" at bounding box center [161, 270] width 279 height 30
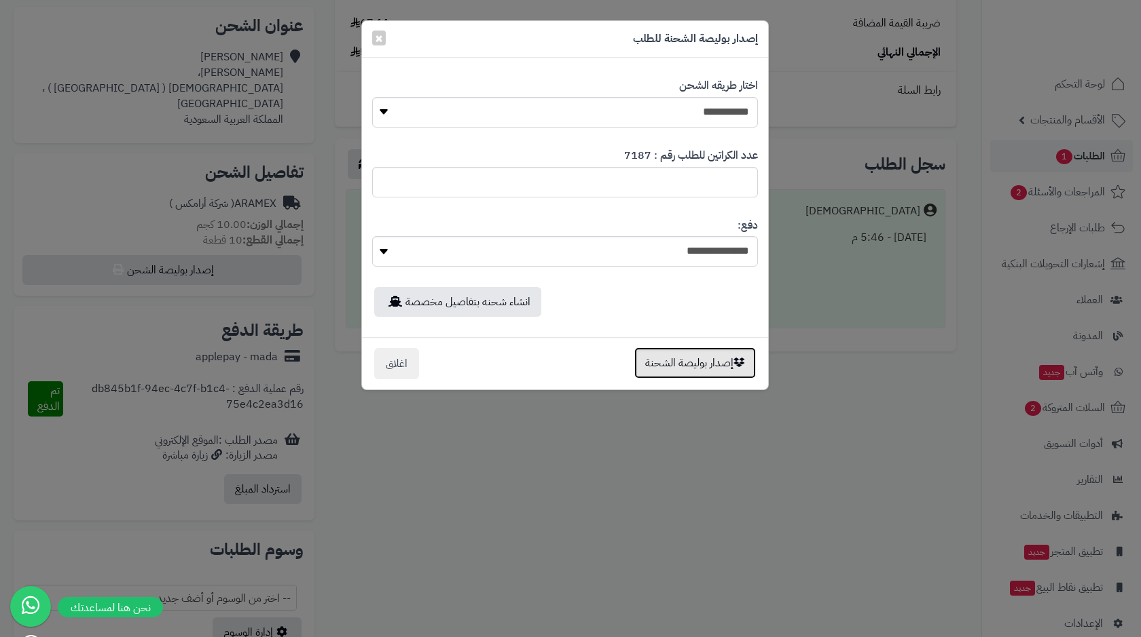
click at [683, 360] on button "إصدار بوليصة الشحنة" at bounding box center [695, 363] width 122 height 31
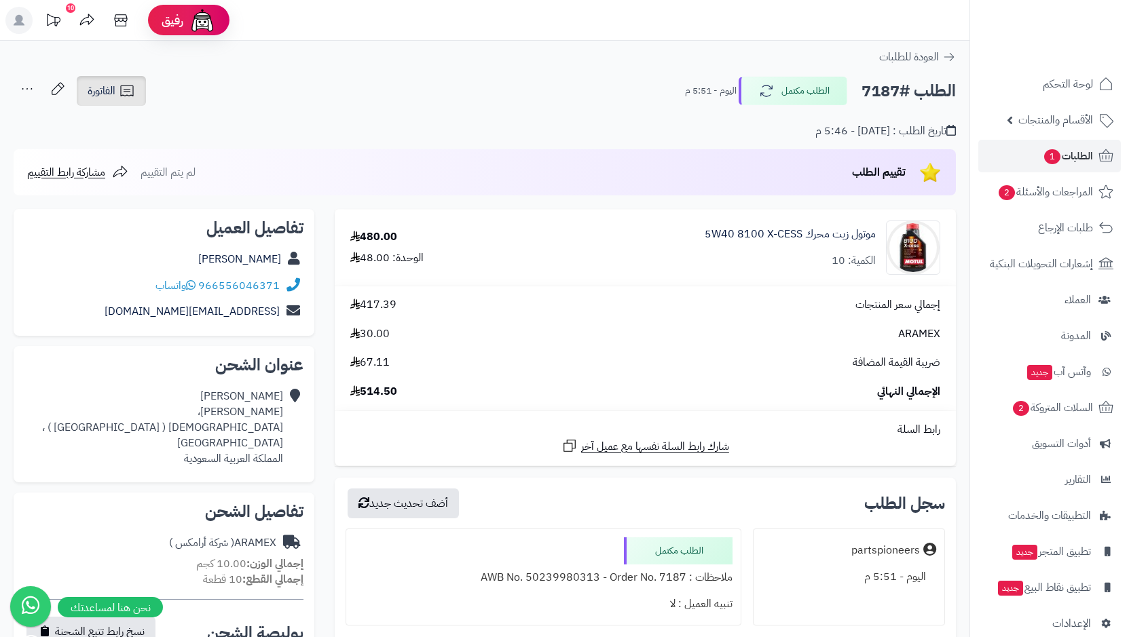
click at [113, 89] on span "الفاتورة" at bounding box center [102, 91] width 28 height 16
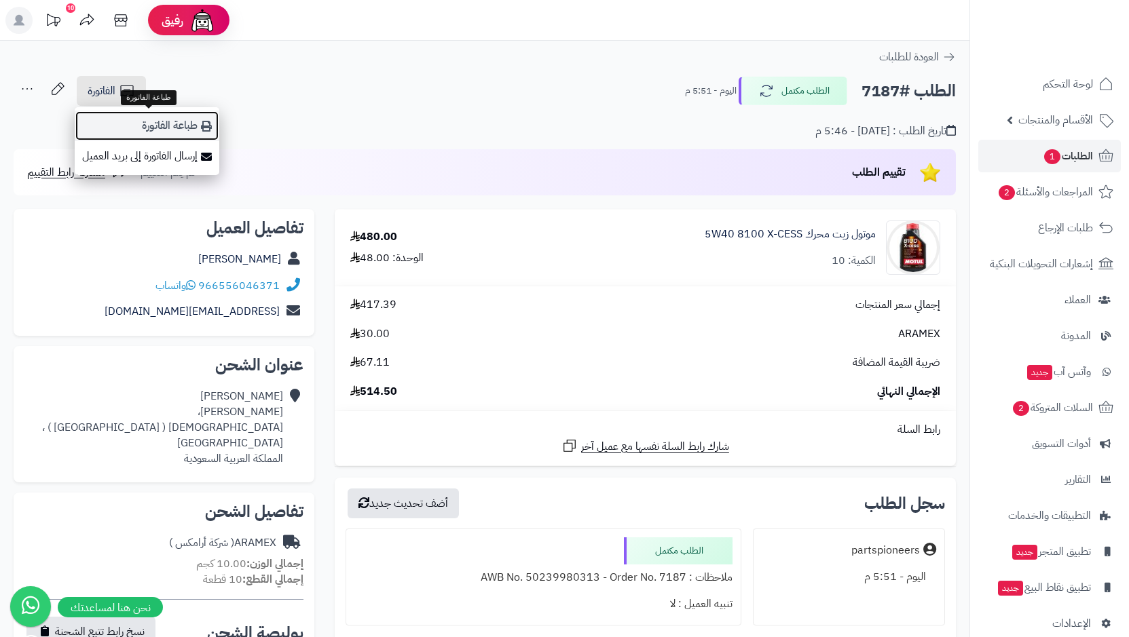
click at [182, 123] on link "طباعة الفاتورة" at bounding box center [147, 126] width 145 height 31
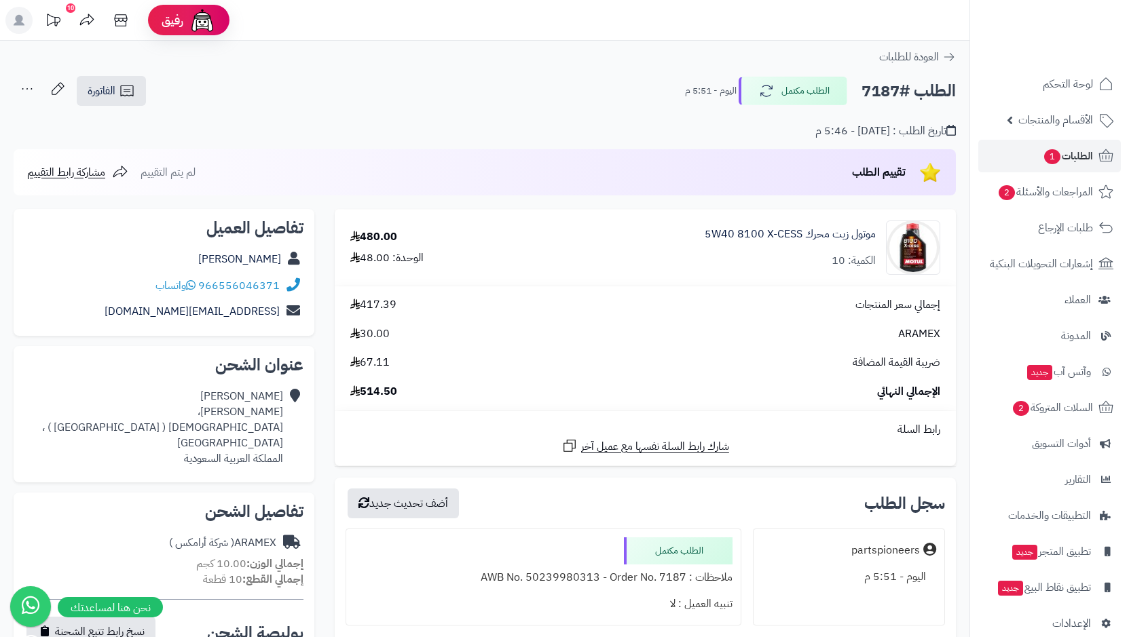
click at [22, 86] on icon at bounding box center [27, 88] width 27 height 27
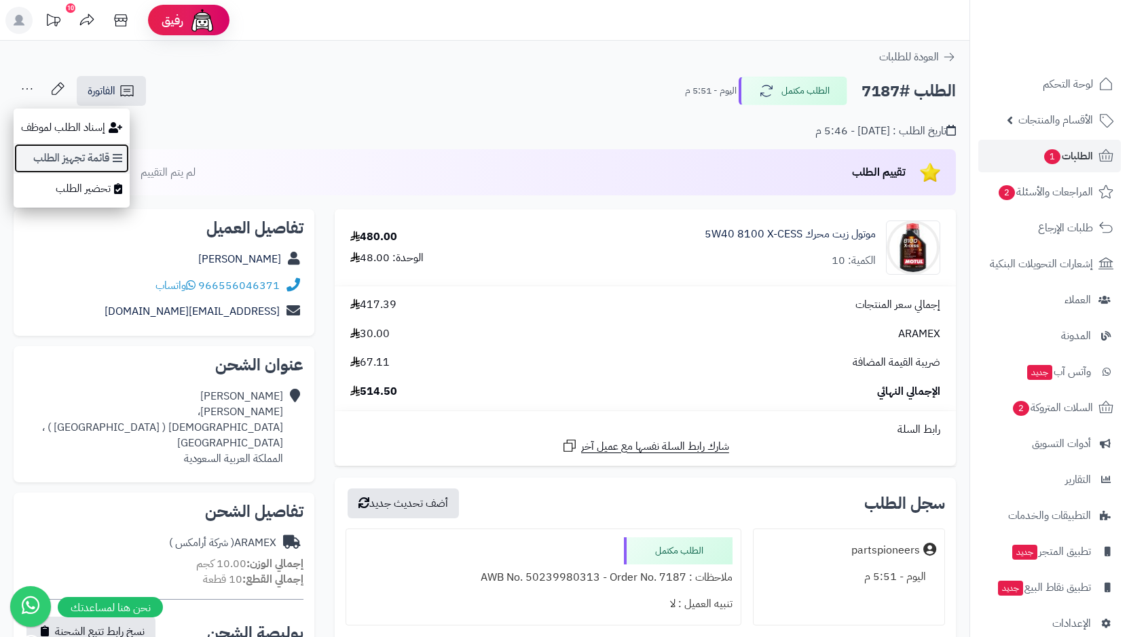
click at [106, 155] on link "قائمة تجهيز الطلب" at bounding box center [72, 158] width 116 height 31
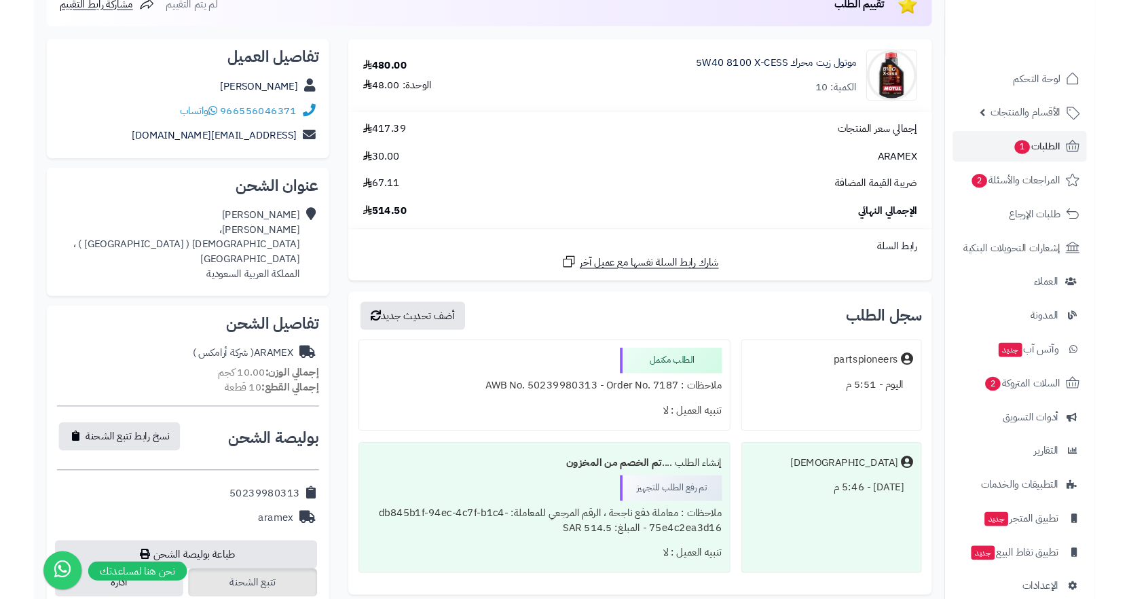
scroll to position [339, 0]
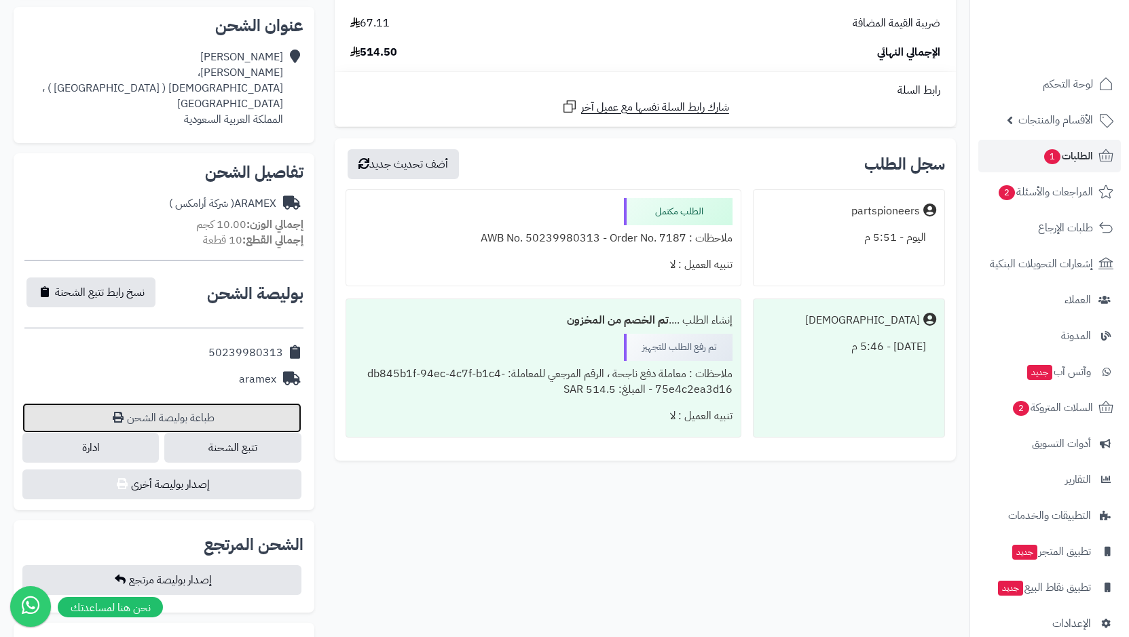
click at [181, 409] on link "طباعة بوليصة الشحن" at bounding box center [161, 418] width 279 height 30
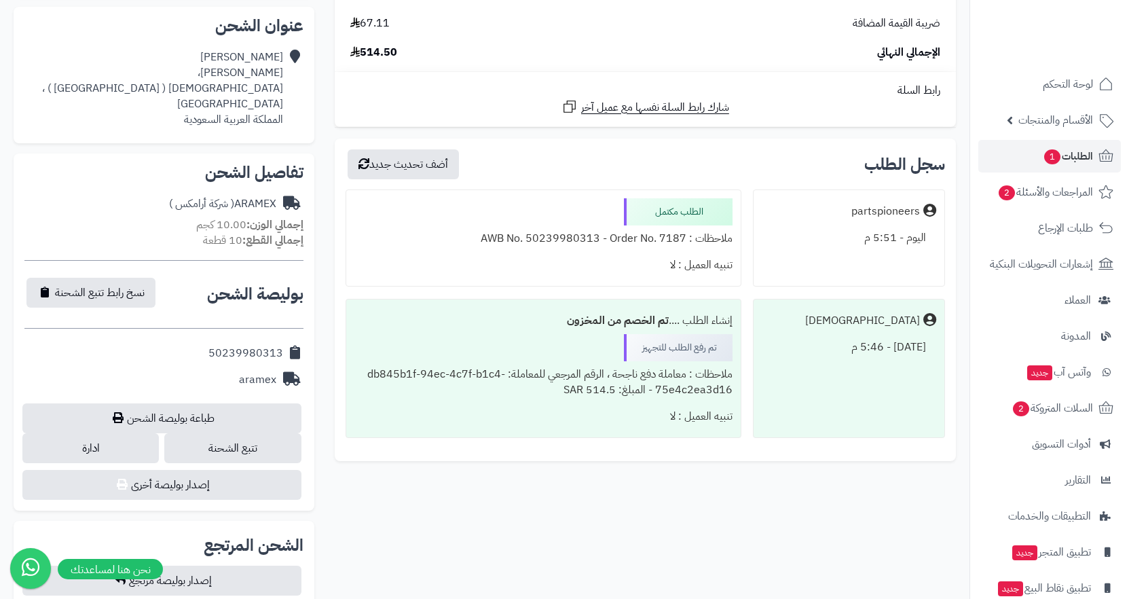
click at [577, 530] on div "**********" at bounding box center [484, 487] width 963 height 1235
click at [1030, 156] on link "الطلبات 1" at bounding box center [1049, 156] width 143 height 33
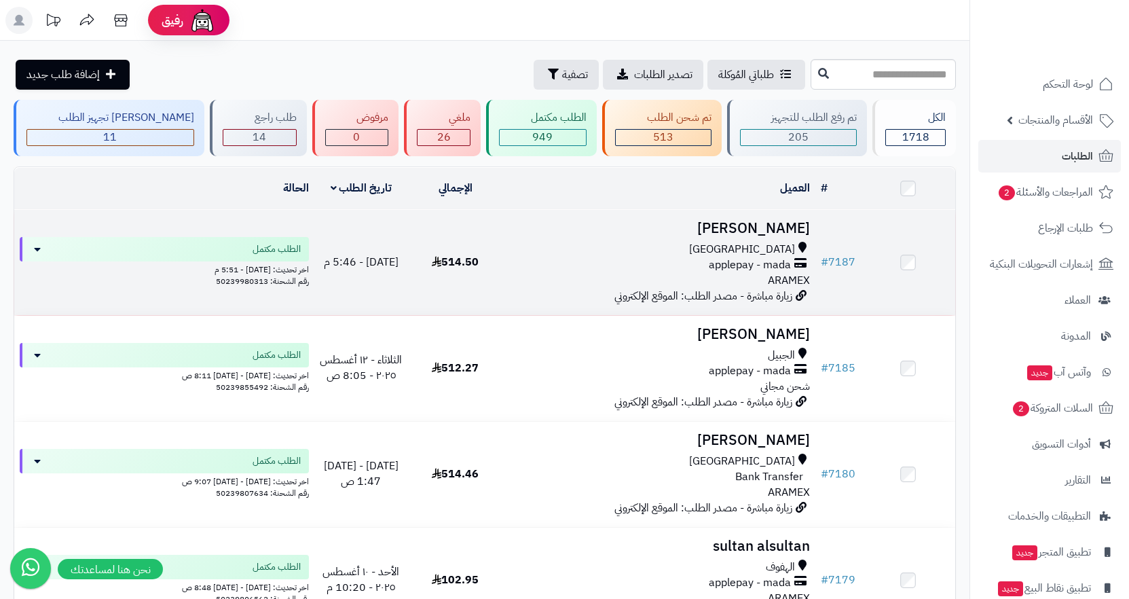
click at [746, 267] on span "applepay - mada" at bounding box center [750, 265] width 82 height 16
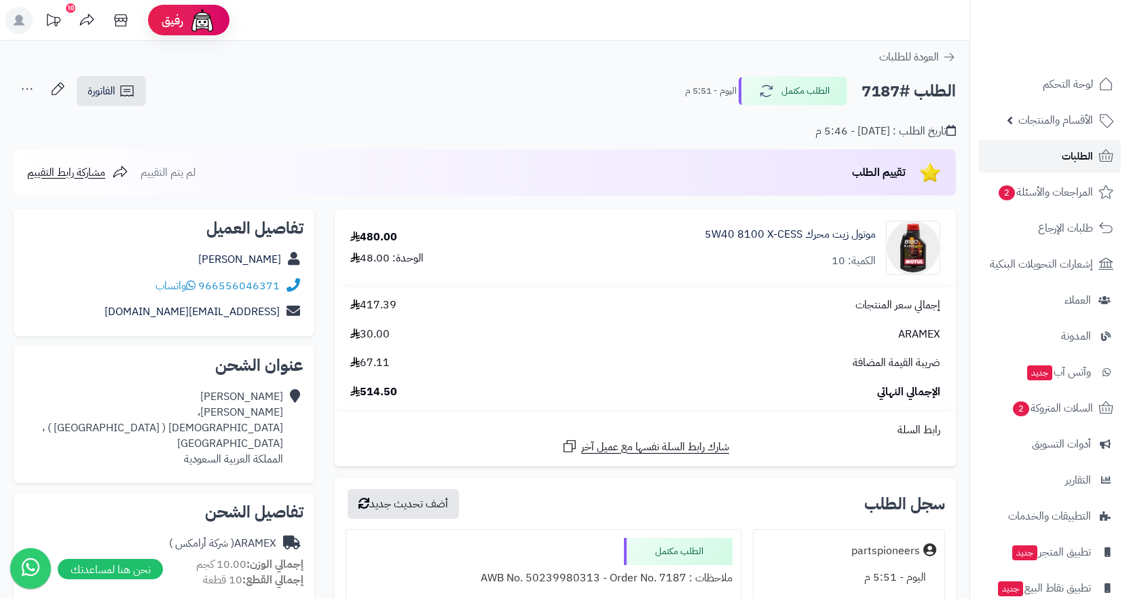
click at [1079, 161] on span "الطلبات" at bounding box center [1077, 156] width 31 height 19
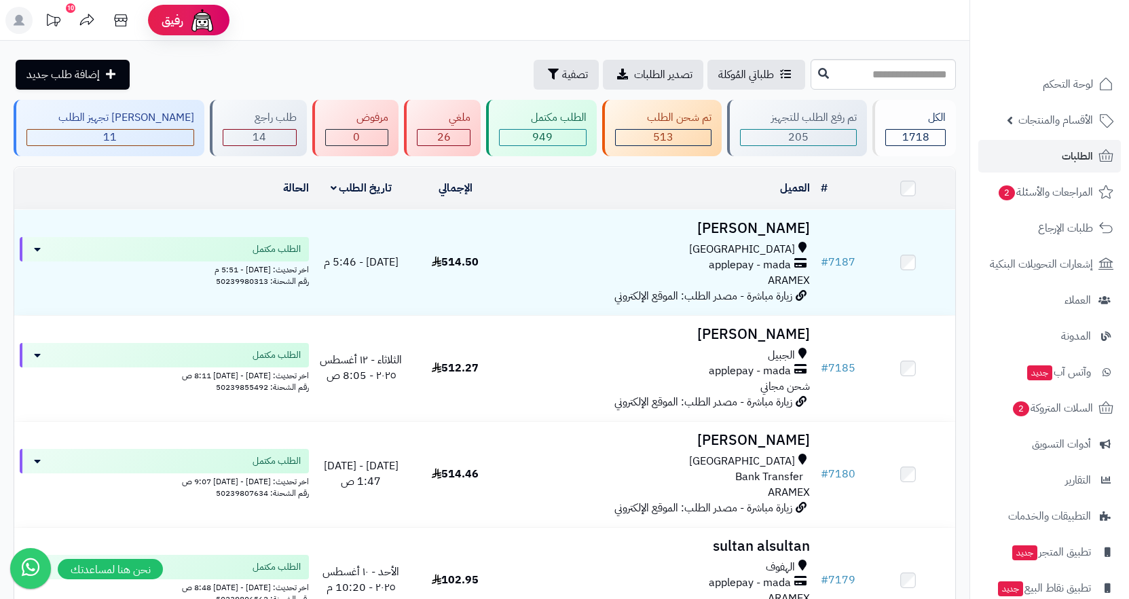
click at [300, 65] on div "طلباتي المُوكلة تصدير الطلبات تصفية إضافة طلب جديد" at bounding box center [411, 75] width 794 height 30
drag, startPoint x: 347, startPoint y: 64, endPoint x: 395, endPoint y: 30, distance: 59.3
click at [348, 64] on div "طلباتي المُوكلة تصدير الطلبات تصفية إضافة طلب جديد" at bounding box center [411, 75] width 794 height 30
